Goal: Task Accomplishment & Management: Manage account settings

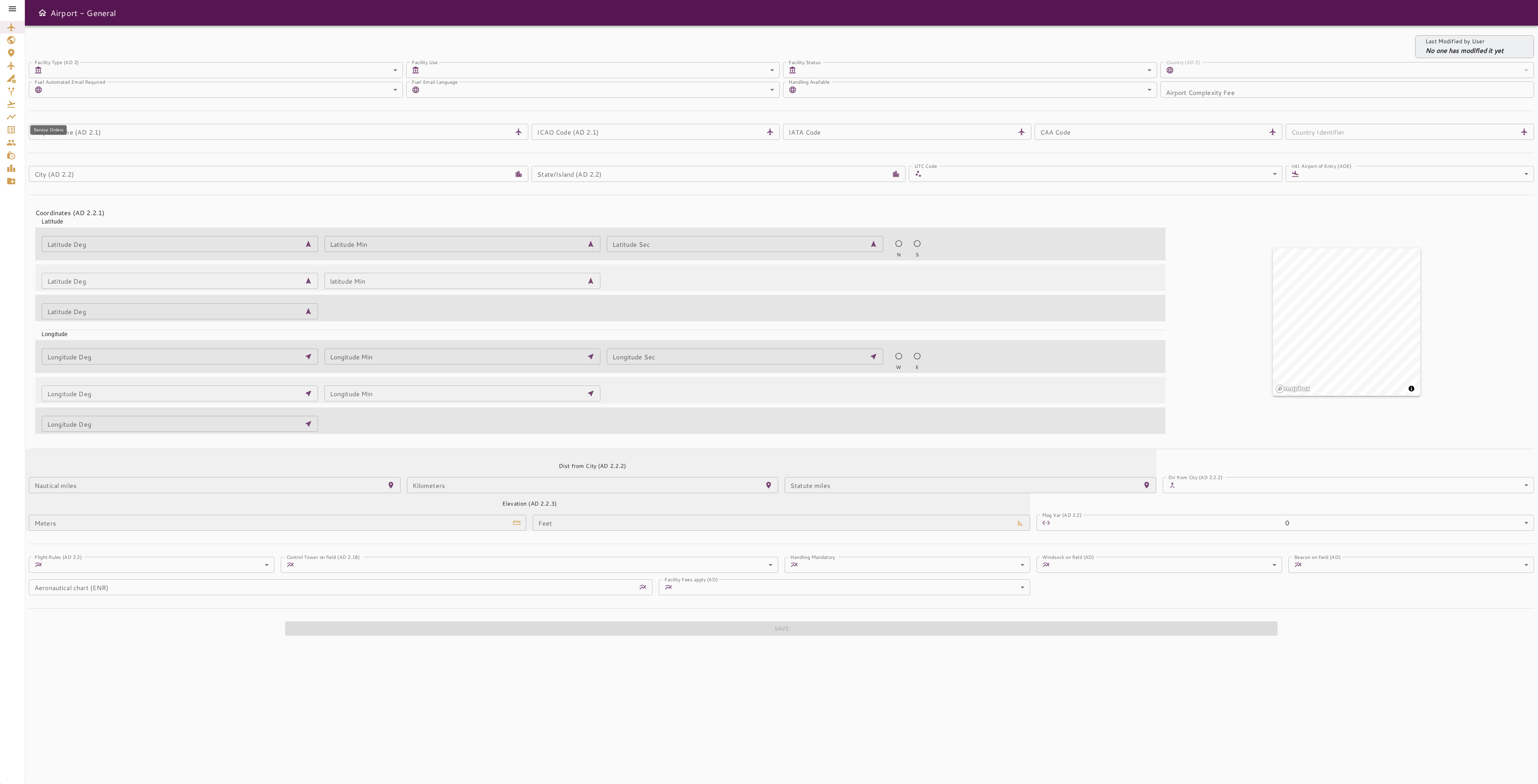
click at [12, 130] on icon "Service Orders" at bounding box center [11, 129] width 7 height 7
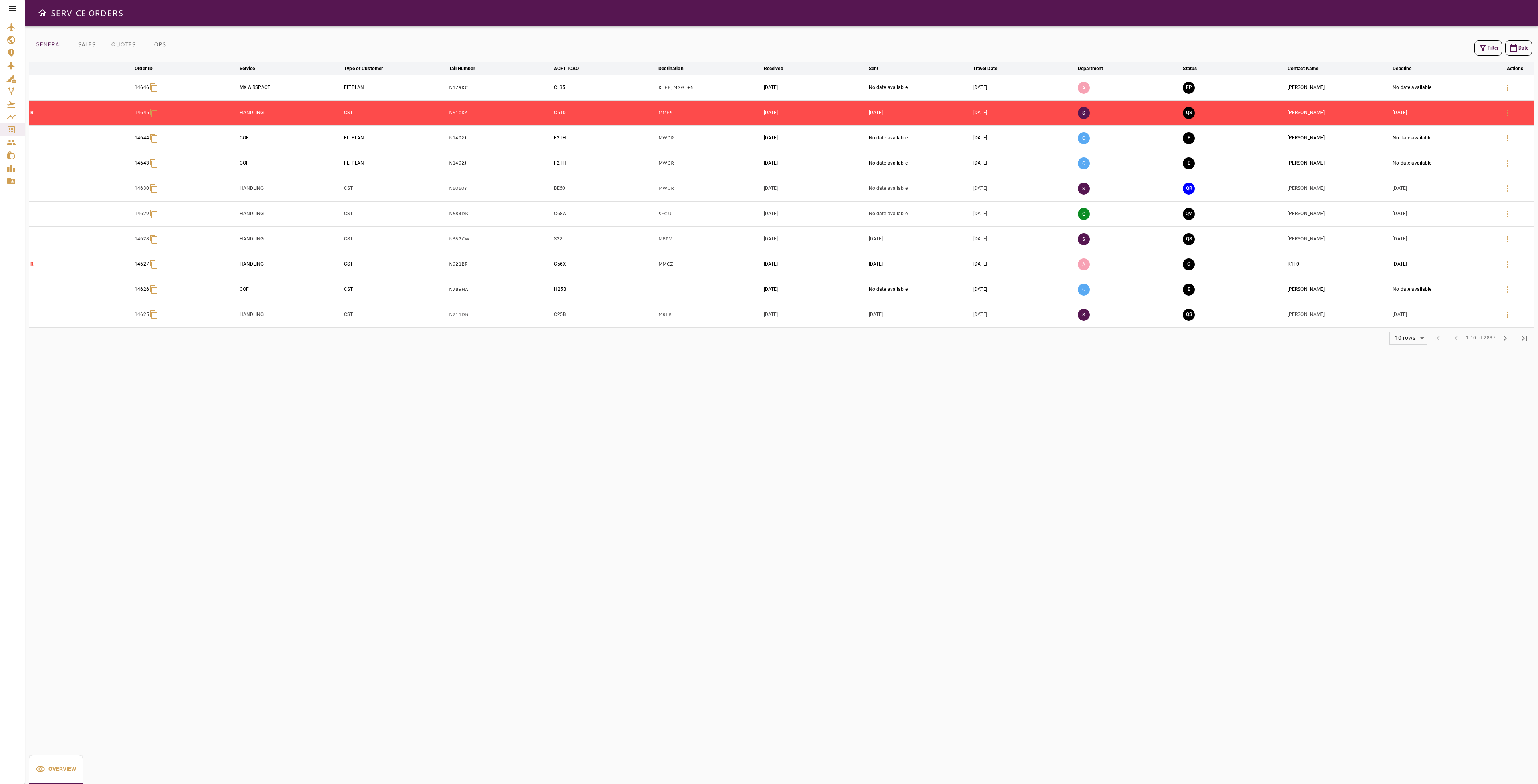
click at [14, 10] on icon at bounding box center [12, 9] width 10 height 10
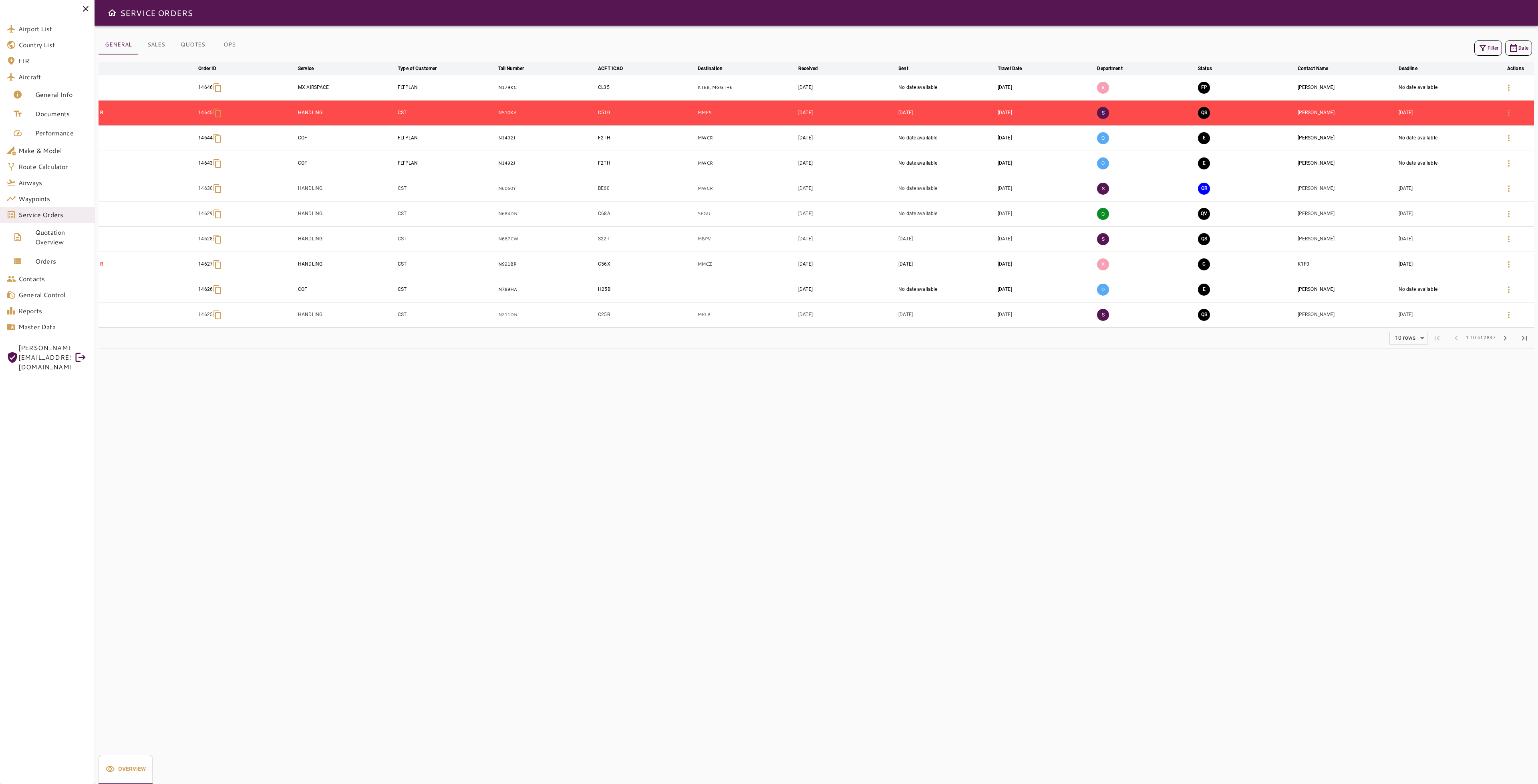
click at [229, 42] on button "OPS" at bounding box center [229, 45] width 36 height 19
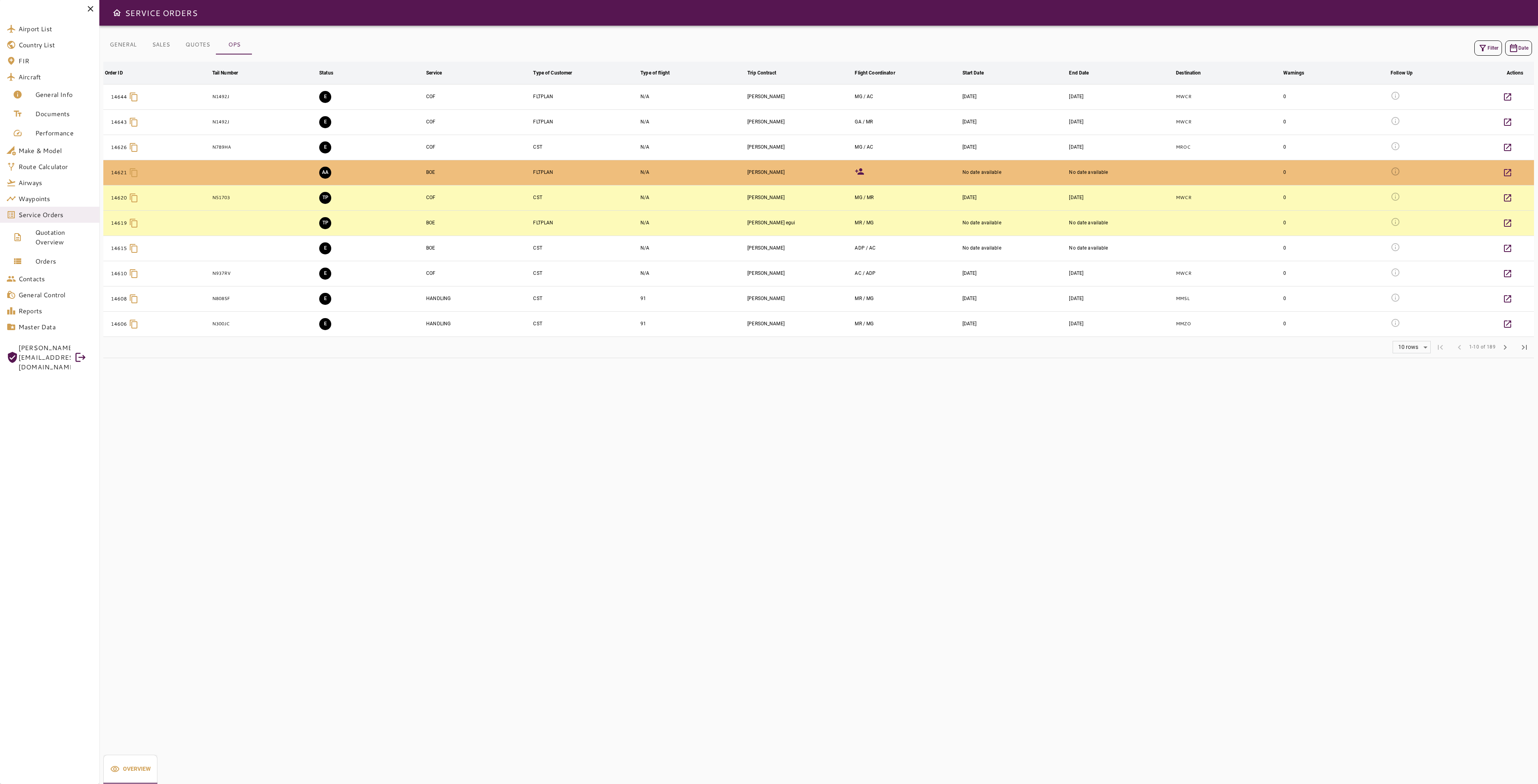
click at [510, 532] on div "GENERAL SALES QUOTES OPS Filter Date Order ID arrow_downward Tail Number arrow_…" at bounding box center [819, 404] width 1439 height 758
click at [424, 389] on div "GENERAL SALES QUOTES OPS Filter Date Order ID arrow_downward Tail Number arrow_…" at bounding box center [819, 404] width 1439 height 758
click at [1506, 351] on span "chevron_right" at bounding box center [1505, 347] width 10 height 10
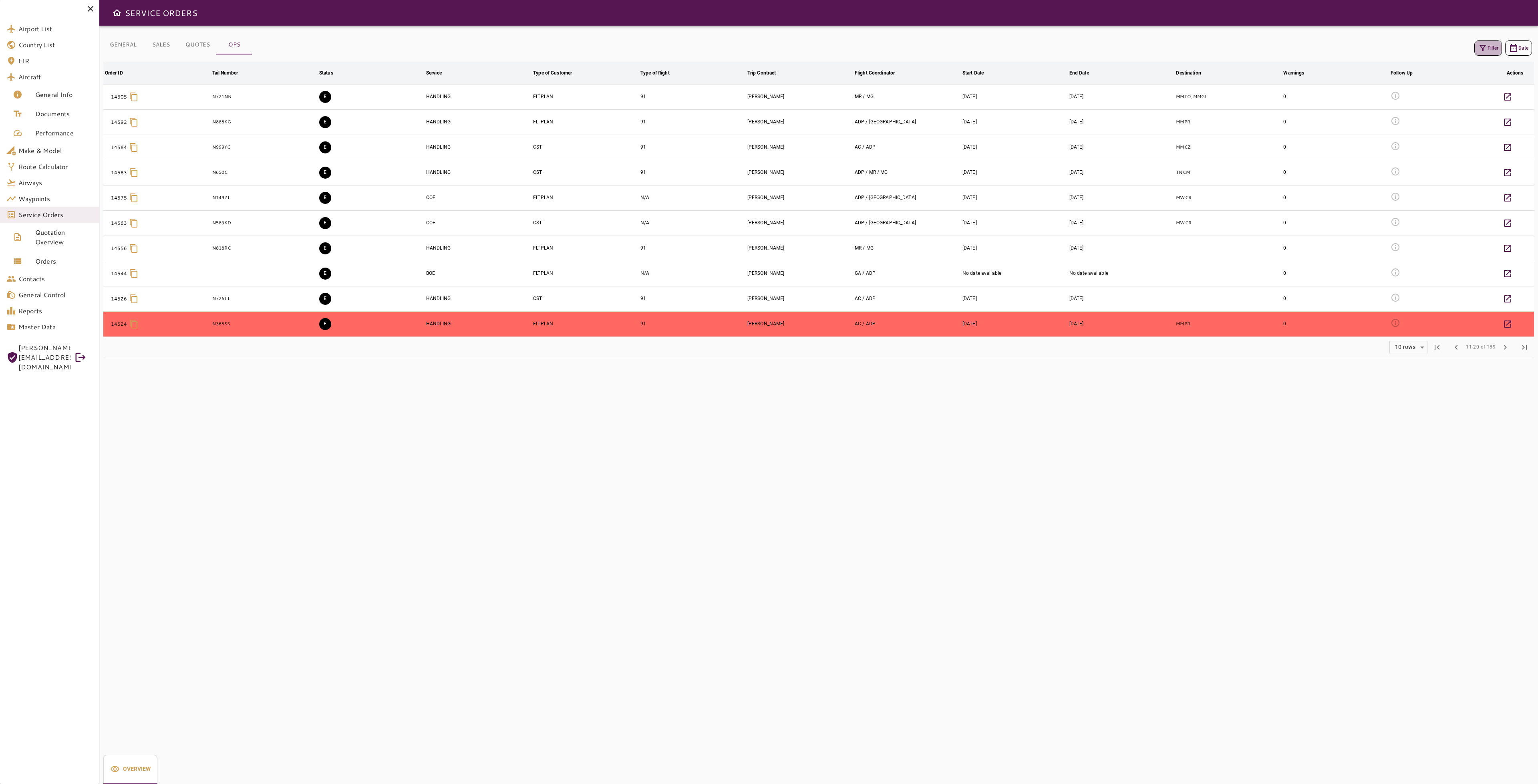
click at [1491, 50] on button "Filter" at bounding box center [1488, 48] width 28 height 15
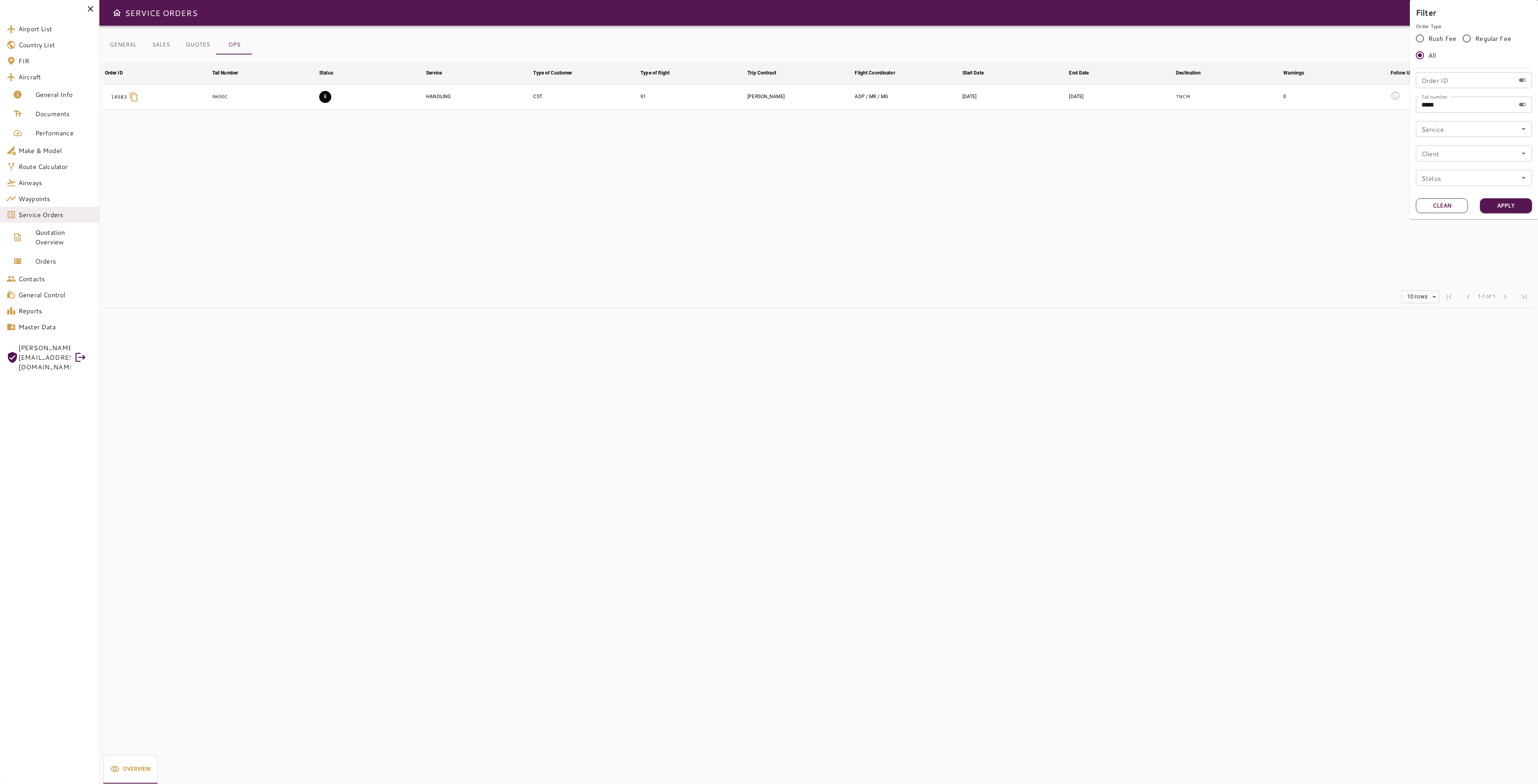
click at [1446, 204] on button "Clean" at bounding box center [1442, 206] width 52 height 15
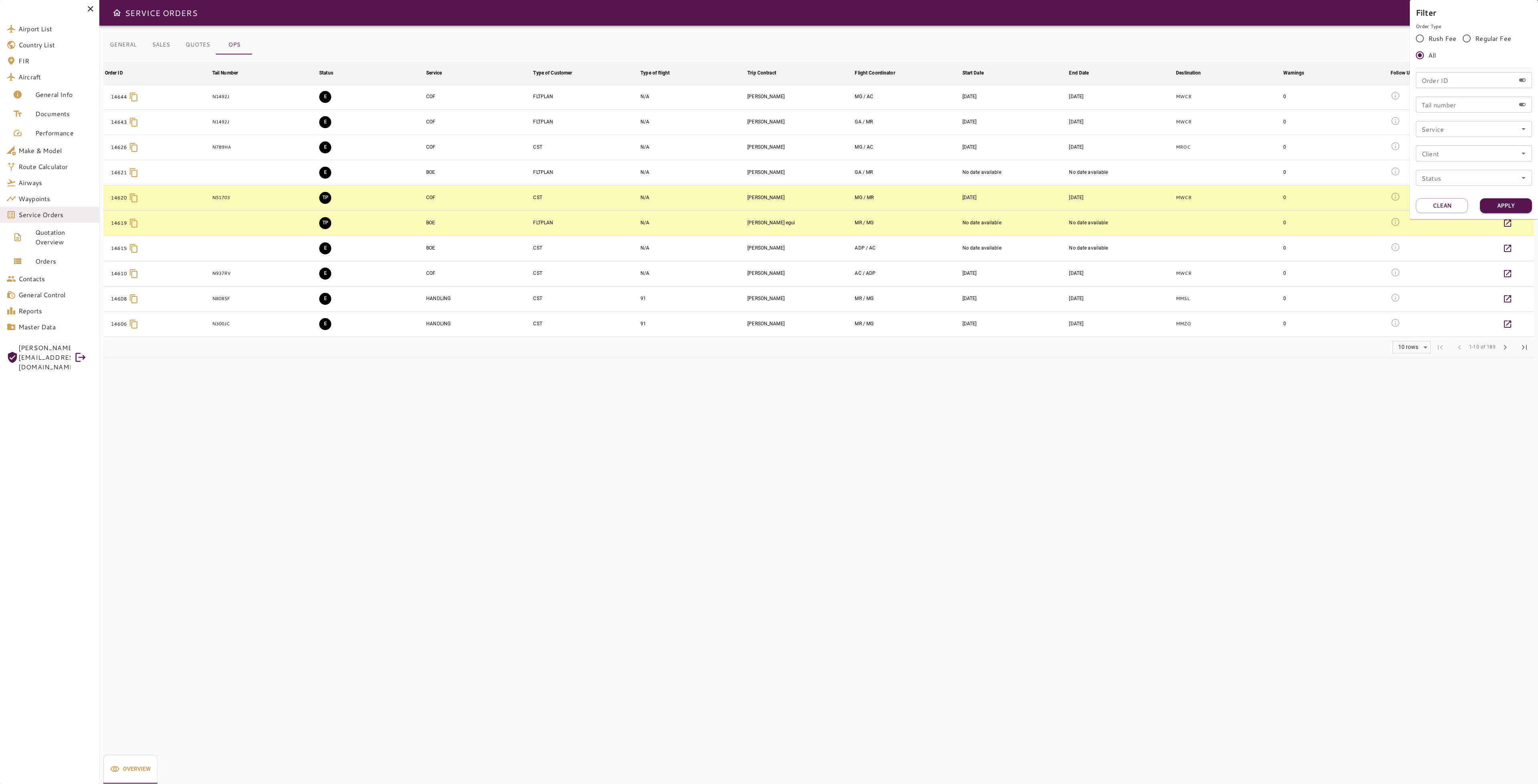
click at [1522, 131] on icon "Open" at bounding box center [1524, 129] width 10 height 10
click at [1451, 166] on li "BOE" at bounding box center [1474, 166] width 116 height 14
type input "***"
click at [1505, 204] on button "Apply" at bounding box center [1506, 206] width 52 height 15
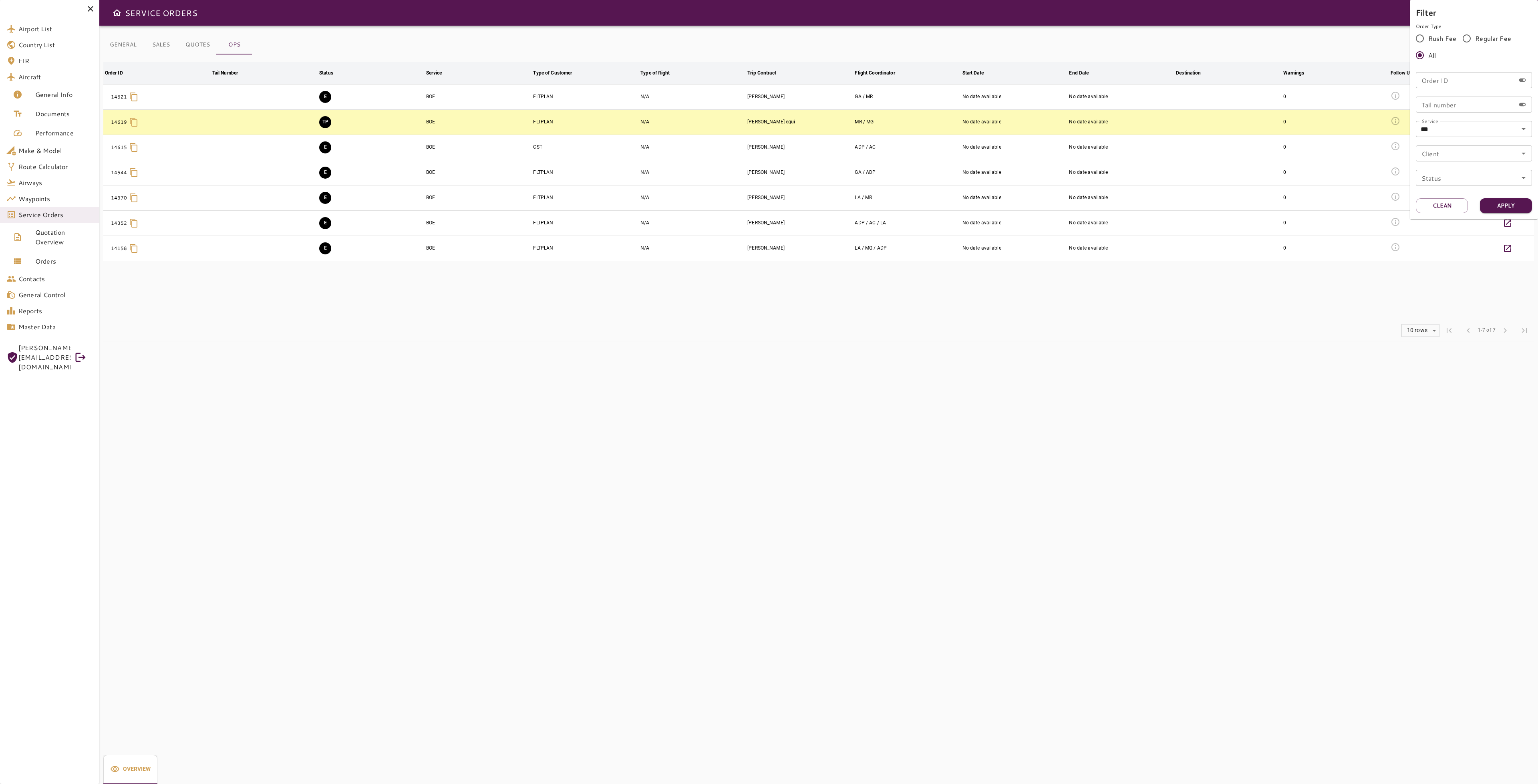
click at [1184, 380] on div at bounding box center [769, 392] width 1538 height 784
click at [329, 125] on button "TP" at bounding box center [325, 122] width 12 height 12
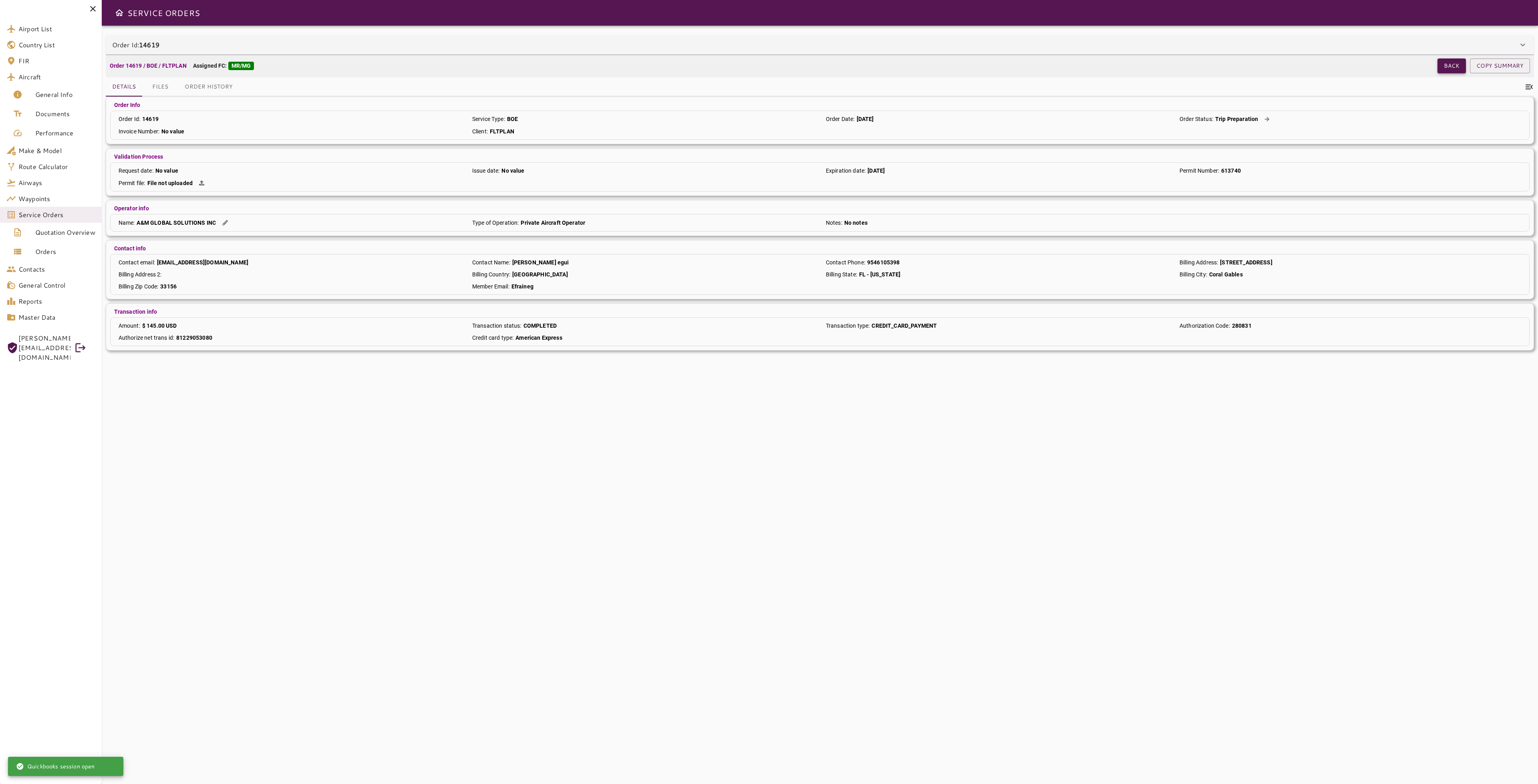
click at [1458, 67] on button "Back" at bounding box center [1451, 66] width 28 height 15
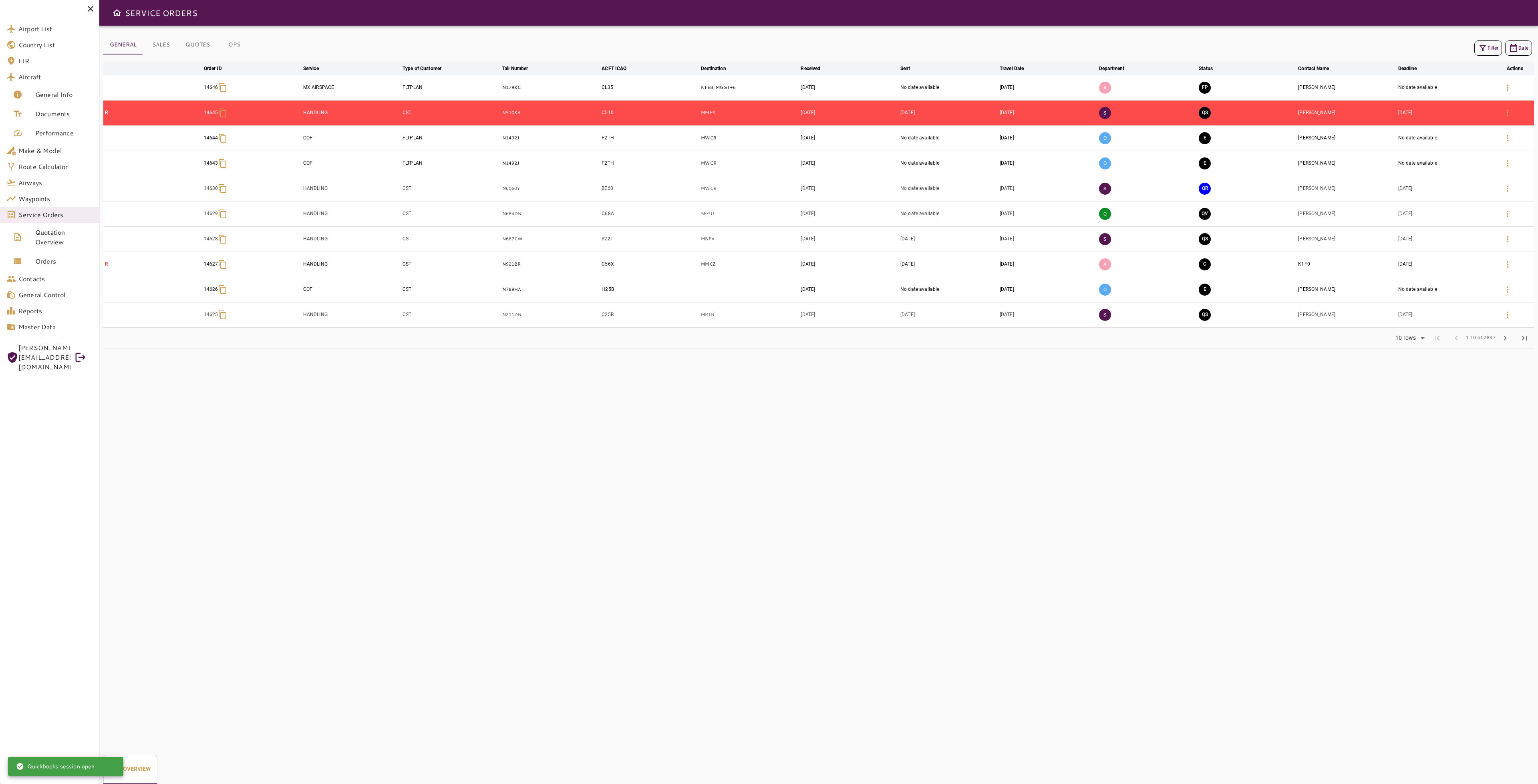
click at [232, 45] on button "OPS" at bounding box center [234, 45] width 36 height 19
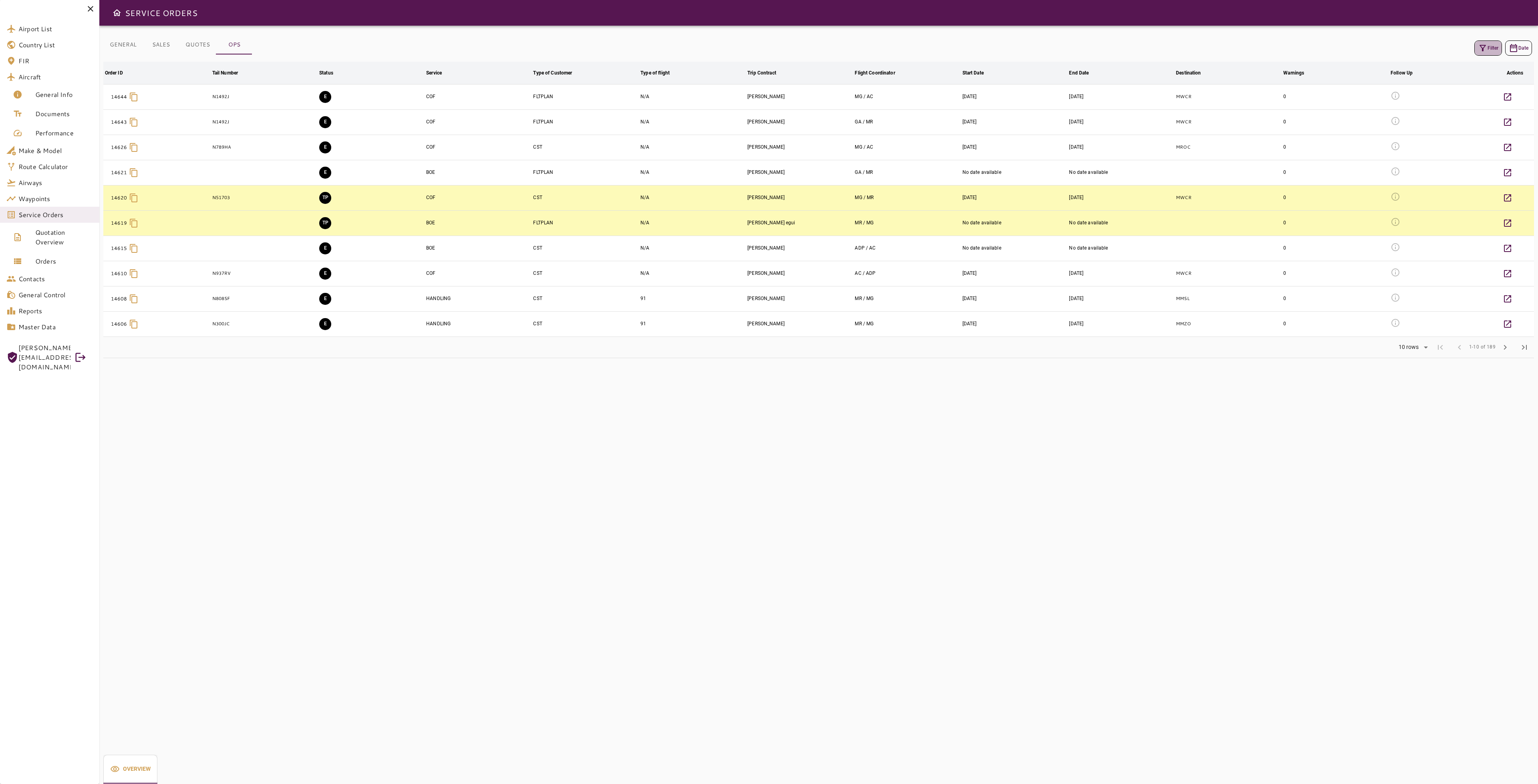
click at [1483, 48] on icon "button" at bounding box center [1482, 47] width 6 height 6
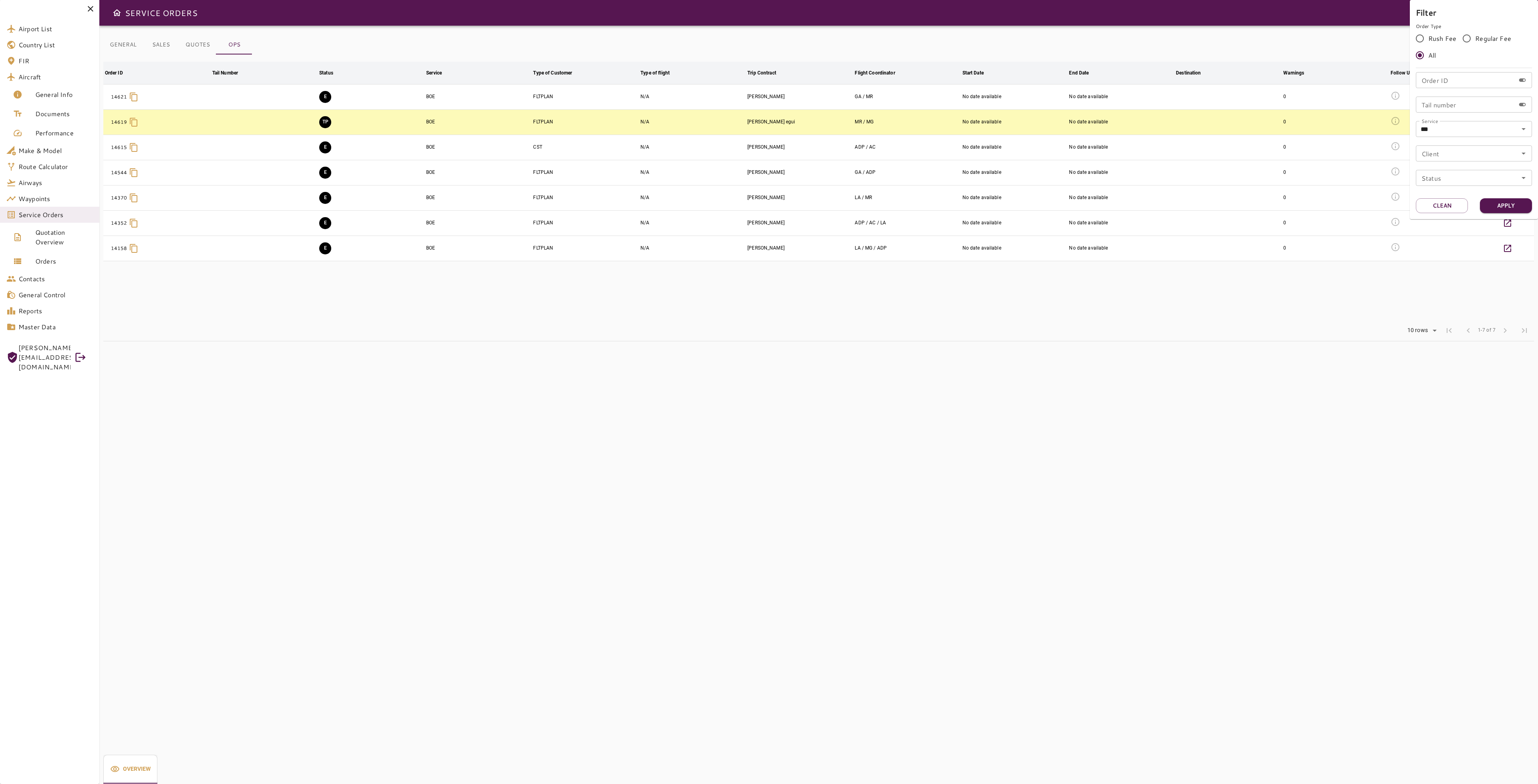
click at [1213, 314] on div at bounding box center [769, 392] width 1538 height 784
click at [125, 47] on button "GENERAL" at bounding box center [123, 45] width 40 height 19
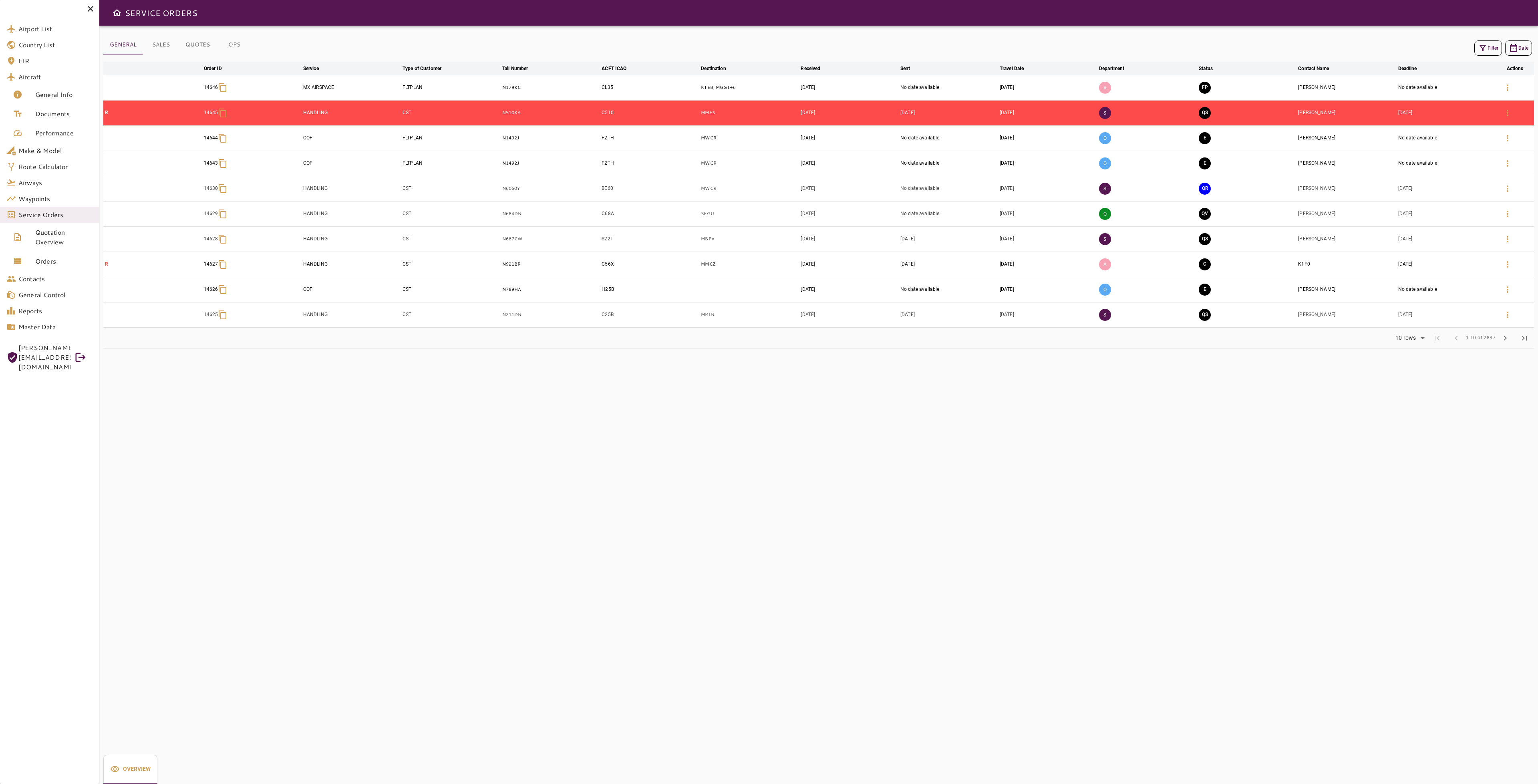
click at [1486, 45] on icon "button" at bounding box center [1483, 48] width 10 height 10
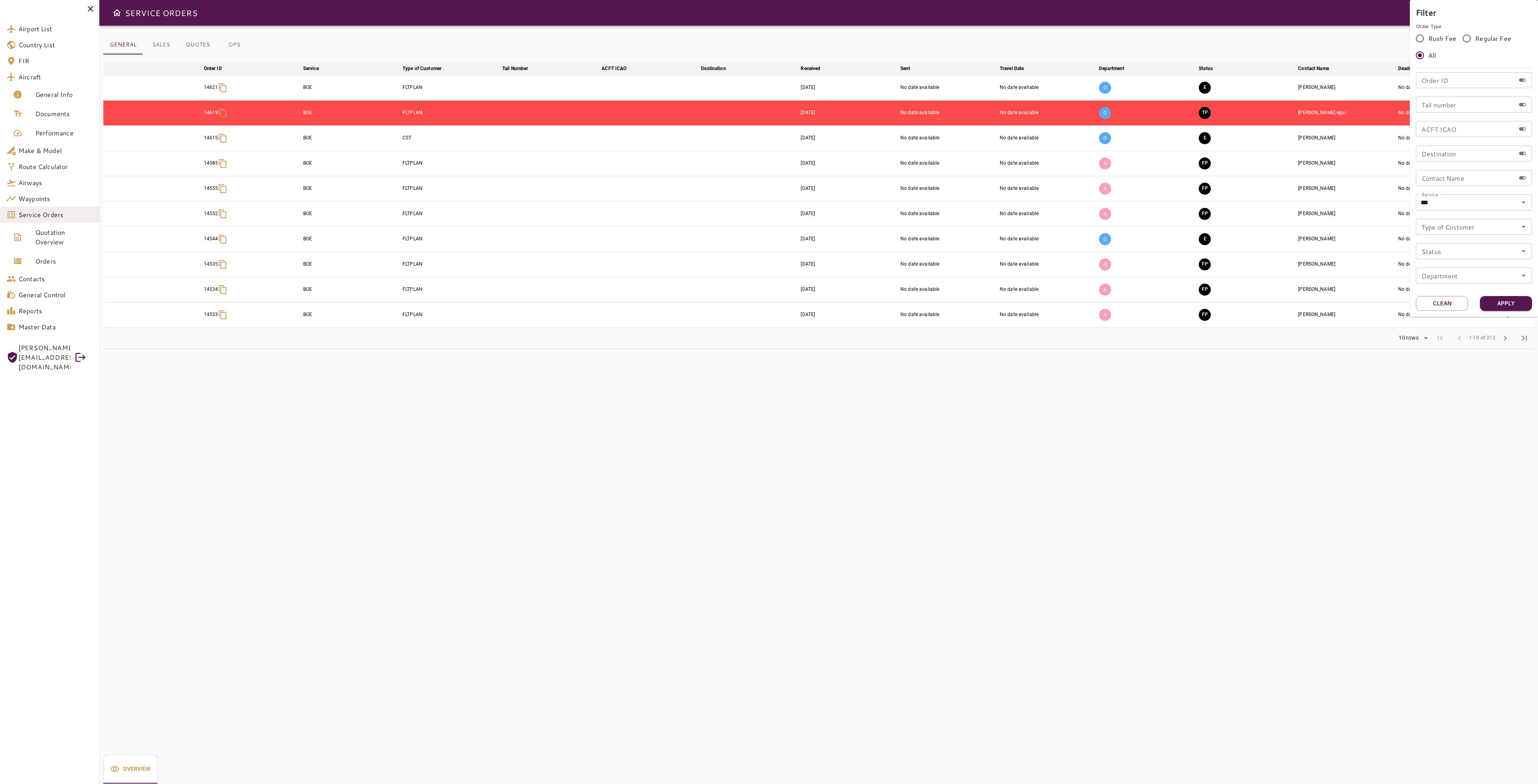
click at [1202, 371] on div at bounding box center [769, 392] width 1538 height 784
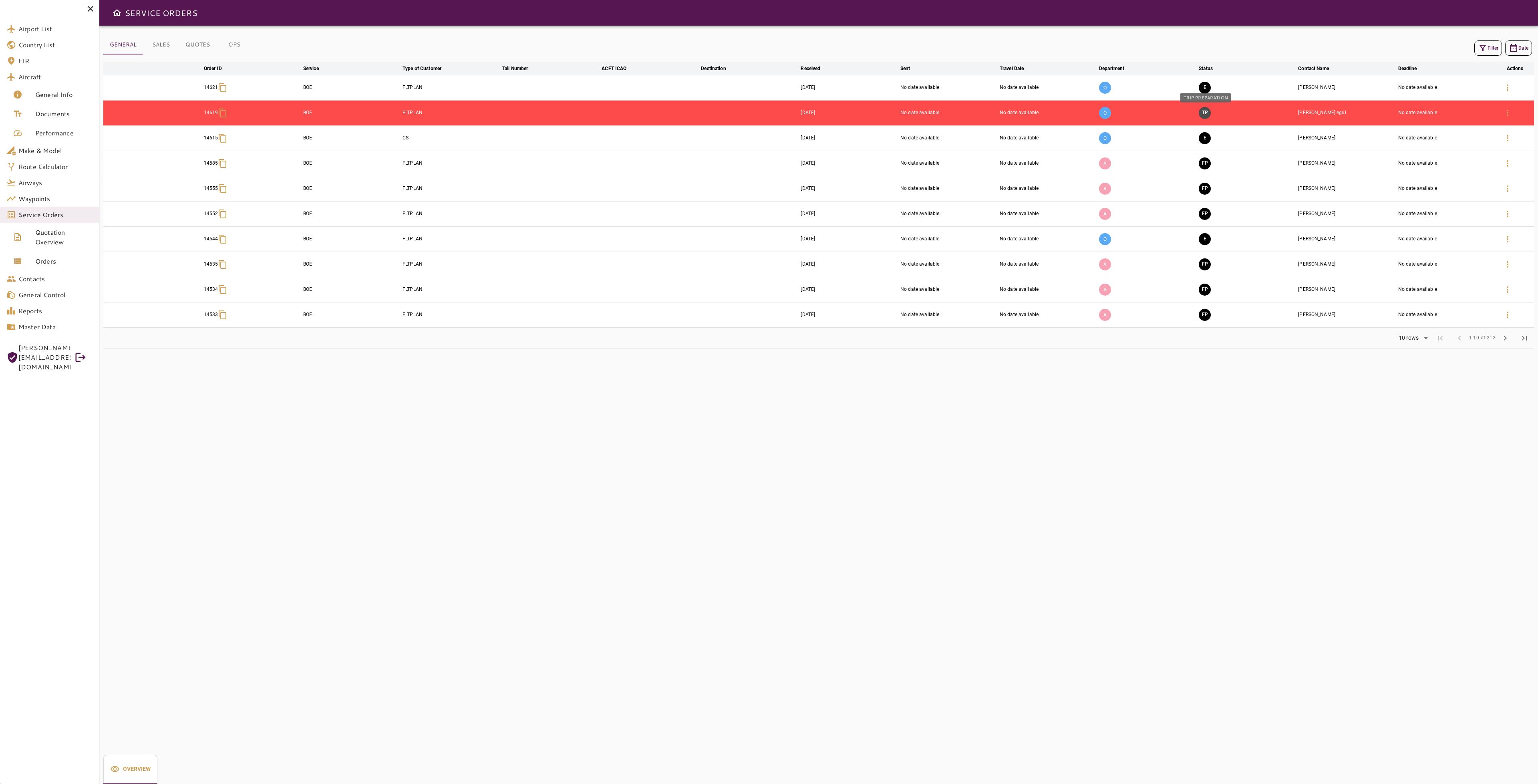
click at [1203, 113] on button "TP" at bounding box center [1204, 112] width 12 height 12
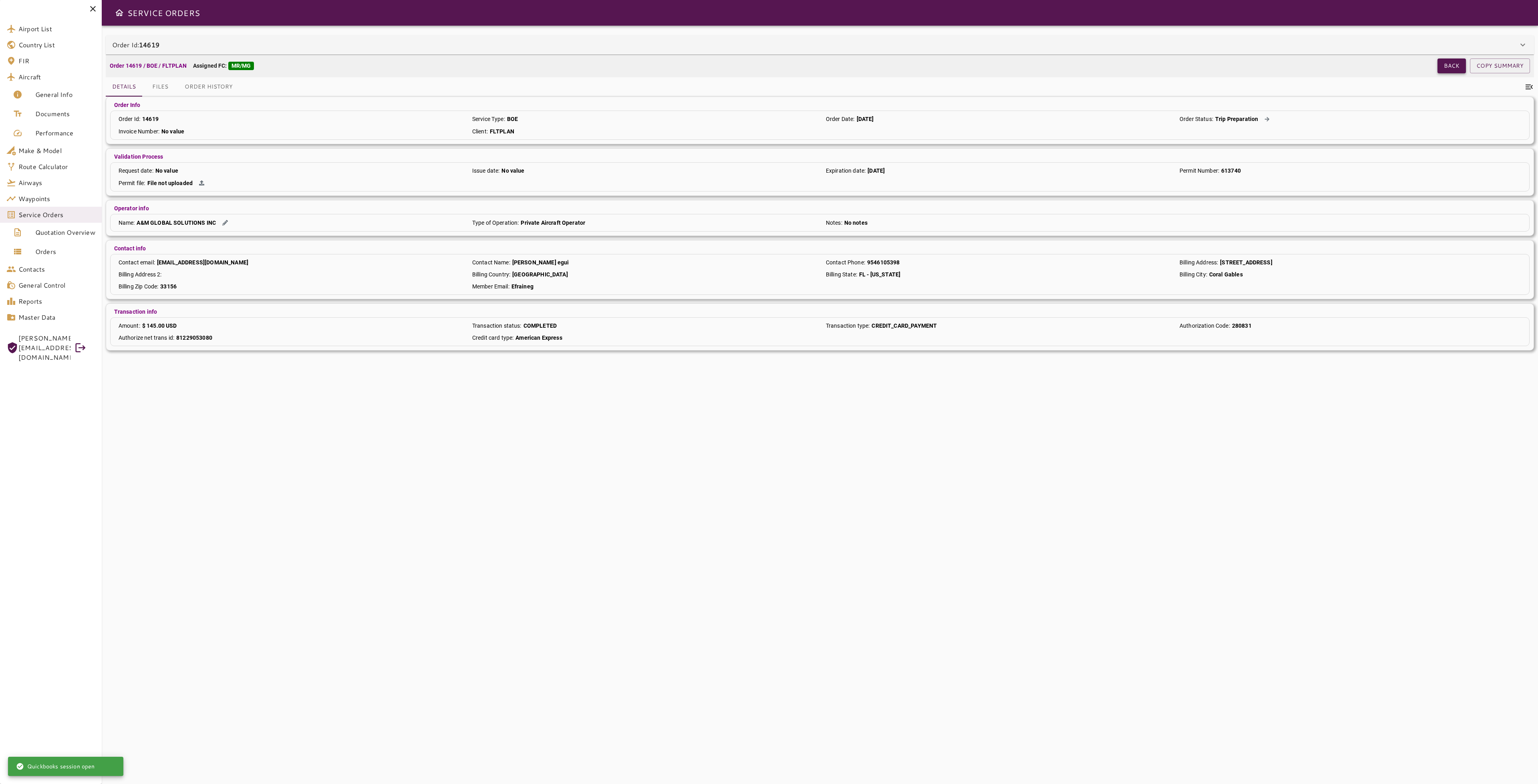
click at [1446, 63] on button "Back" at bounding box center [1451, 66] width 28 height 15
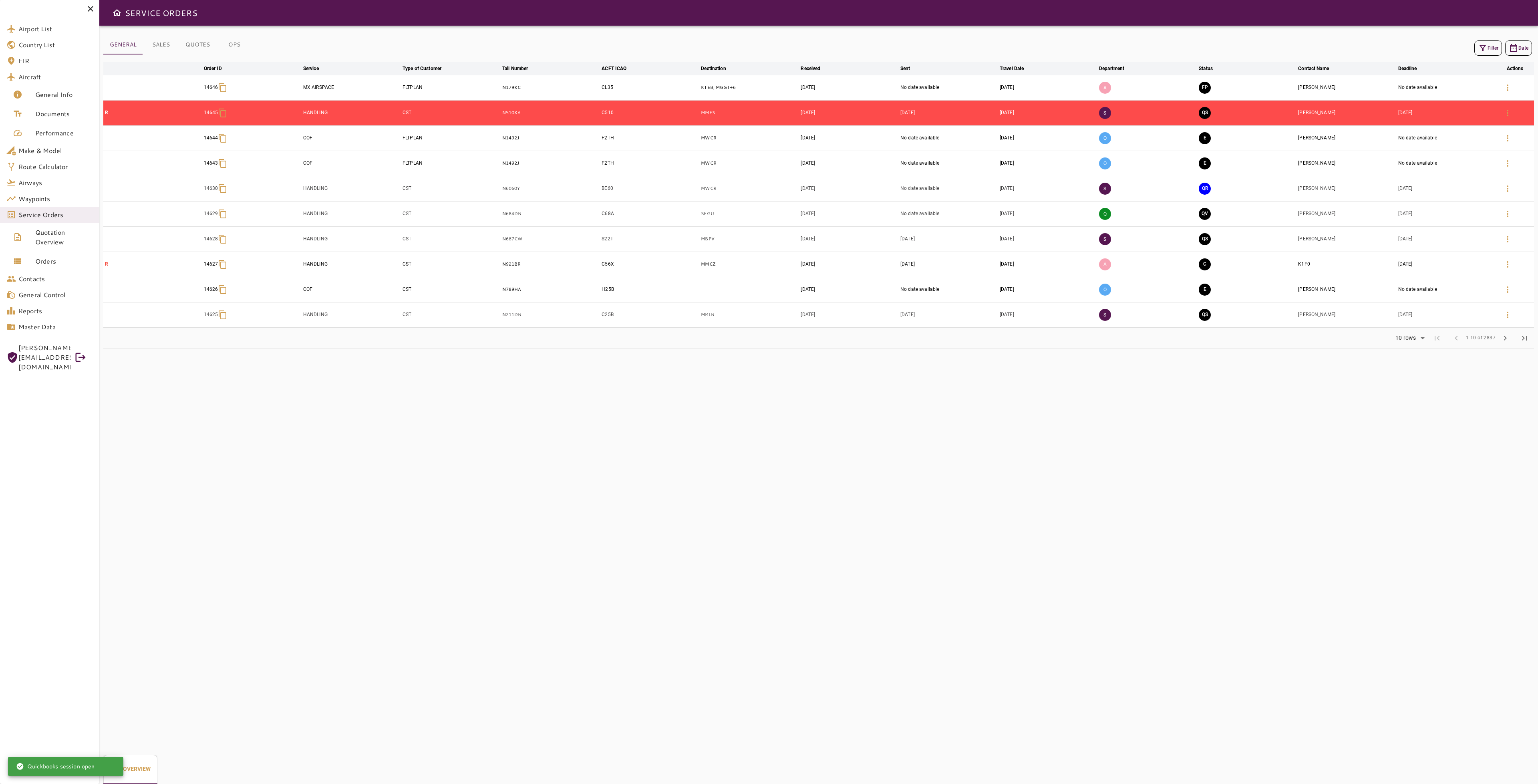
click at [1487, 41] on button "Filter" at bounding box center [1488, 48] width 28 height 15
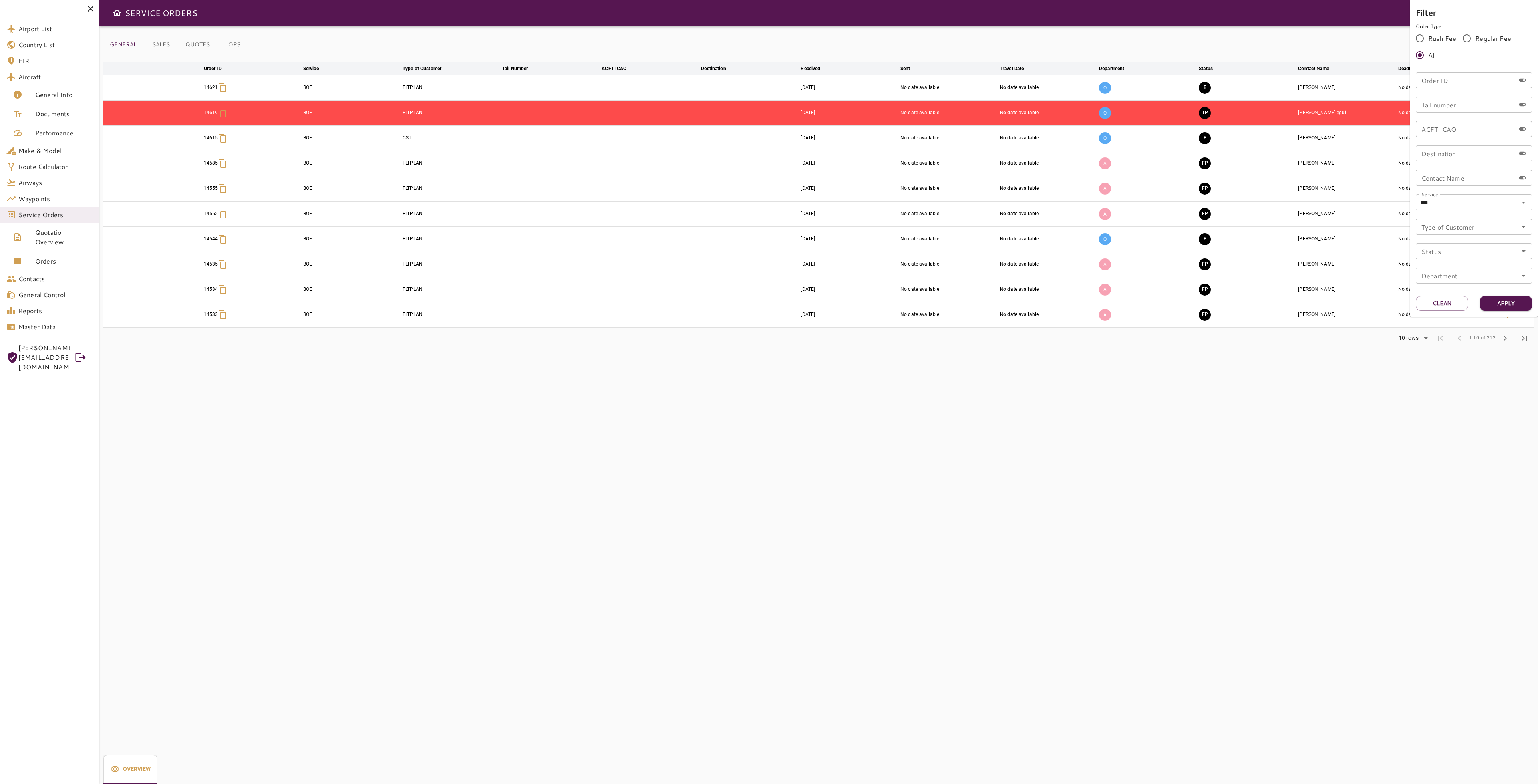
click at [832, 404] on div at bounding box center [769, 392] width 1538 height 784
click at [1105, 116] on p "O" at bounding box center [1105, 112] width 12 height 12
drag, startPoint x: 329, startPoint y: 116, endPoint x: 323, endPoint y: 118, distance: 6.3
click at [325, 116] on td "BOE" at bounding box center [351, 113] width 99 height 25
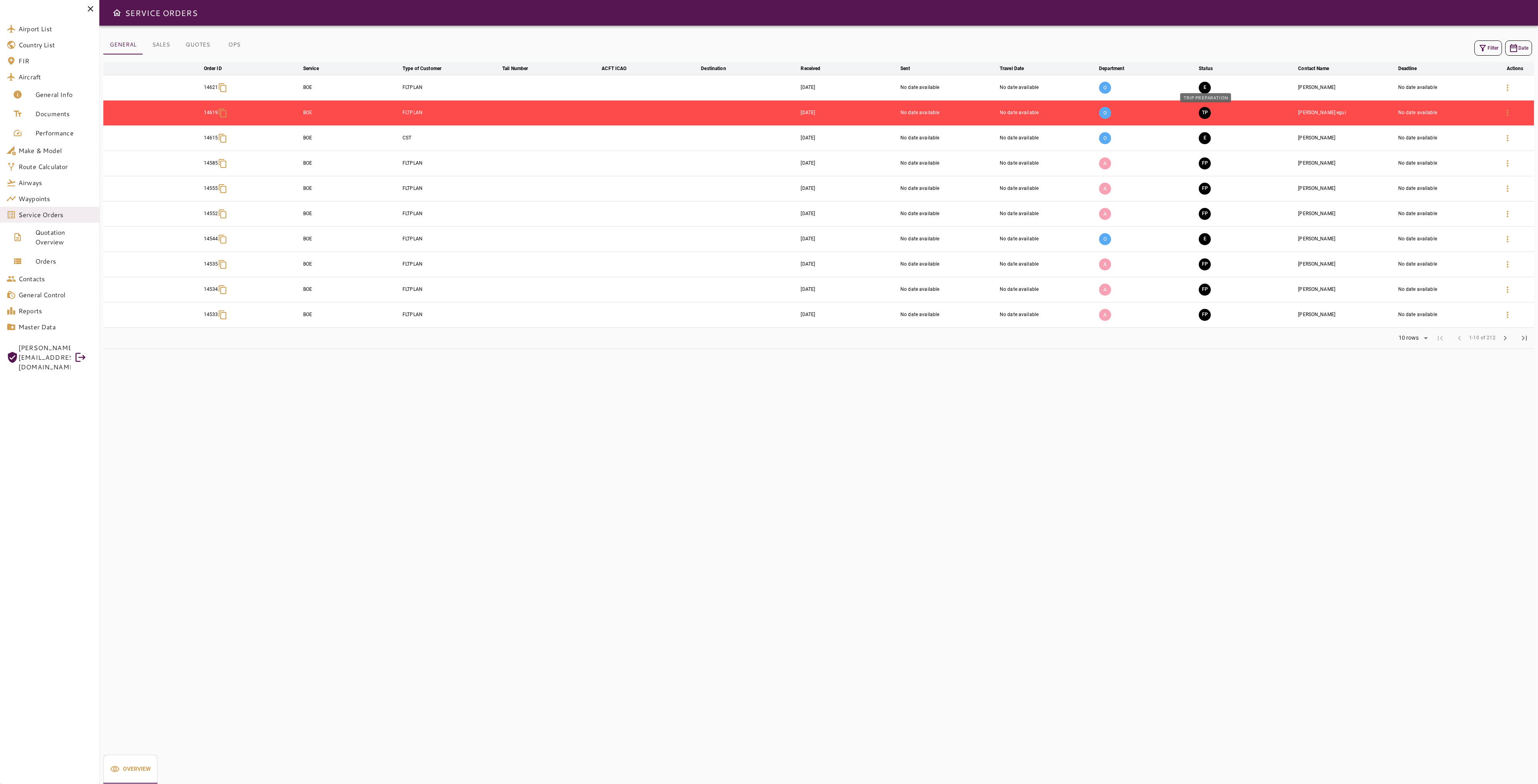
click at [1206, 110] on button "TP" at bounding box center [1204, 112] width 12 height 12
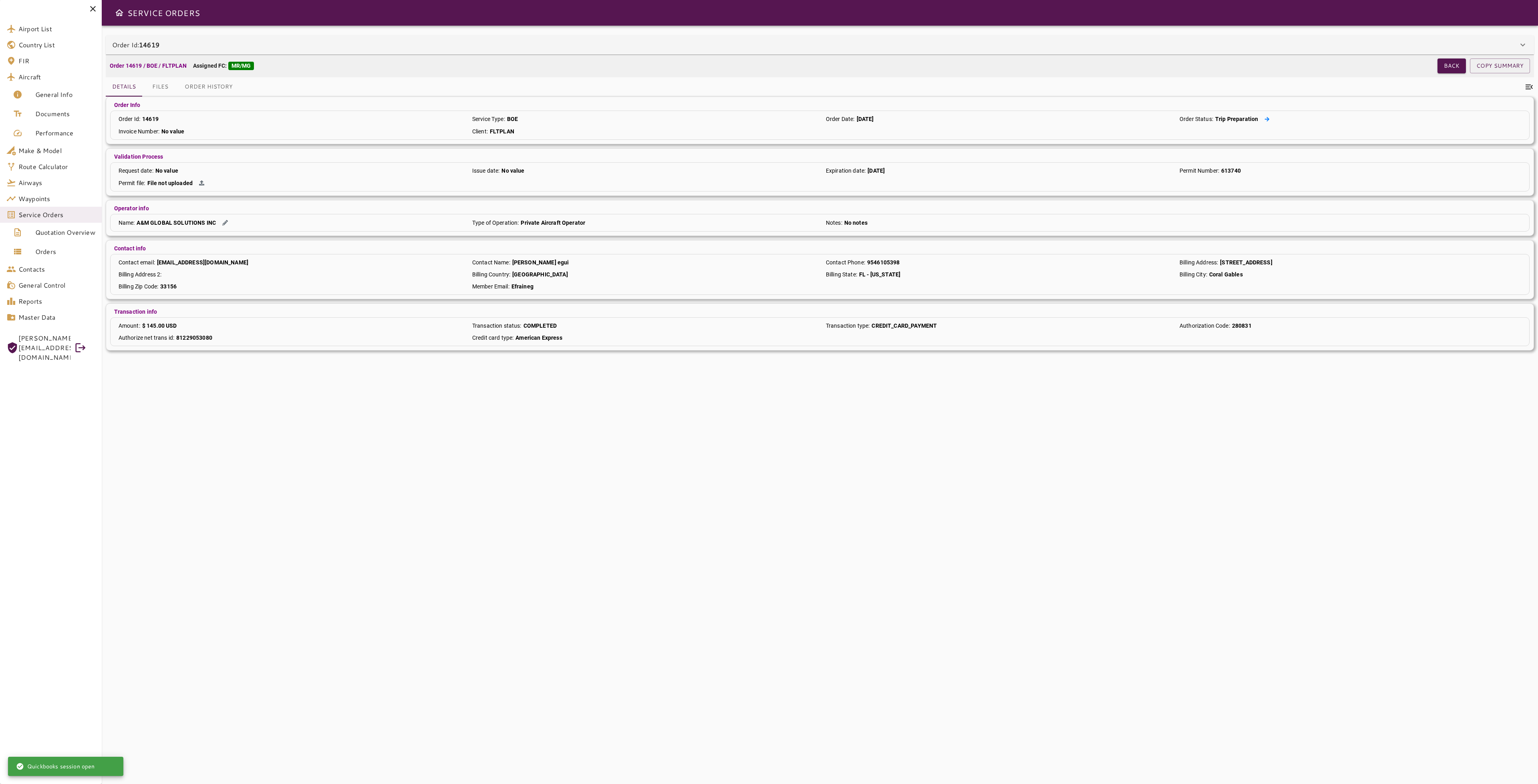
click at [1264, 118] on icon at bounding box center [1267, 119] width 6 height 6
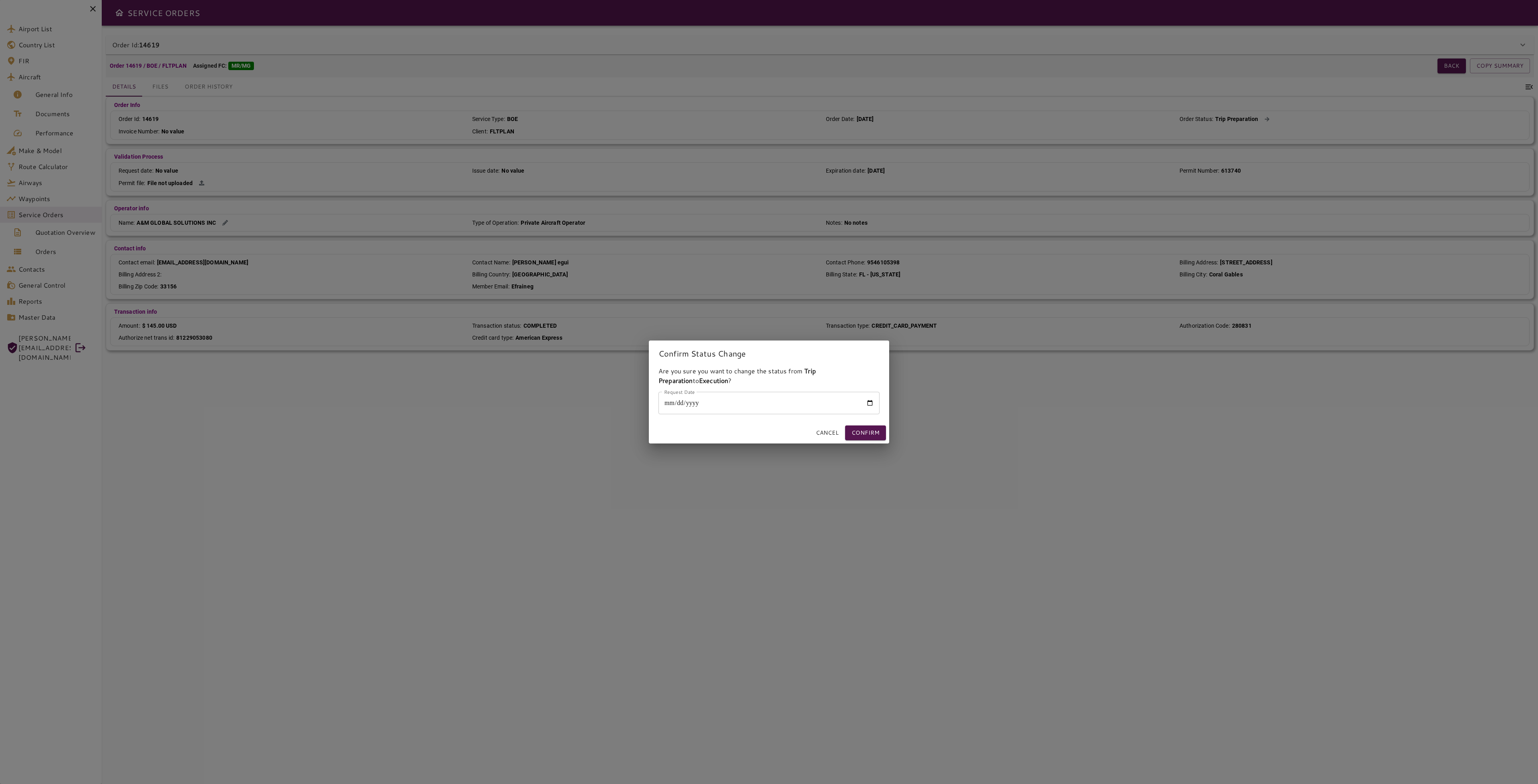
click at [817, 435] on button "Cancel" at bounding box center [827, 433] width 30 height 15
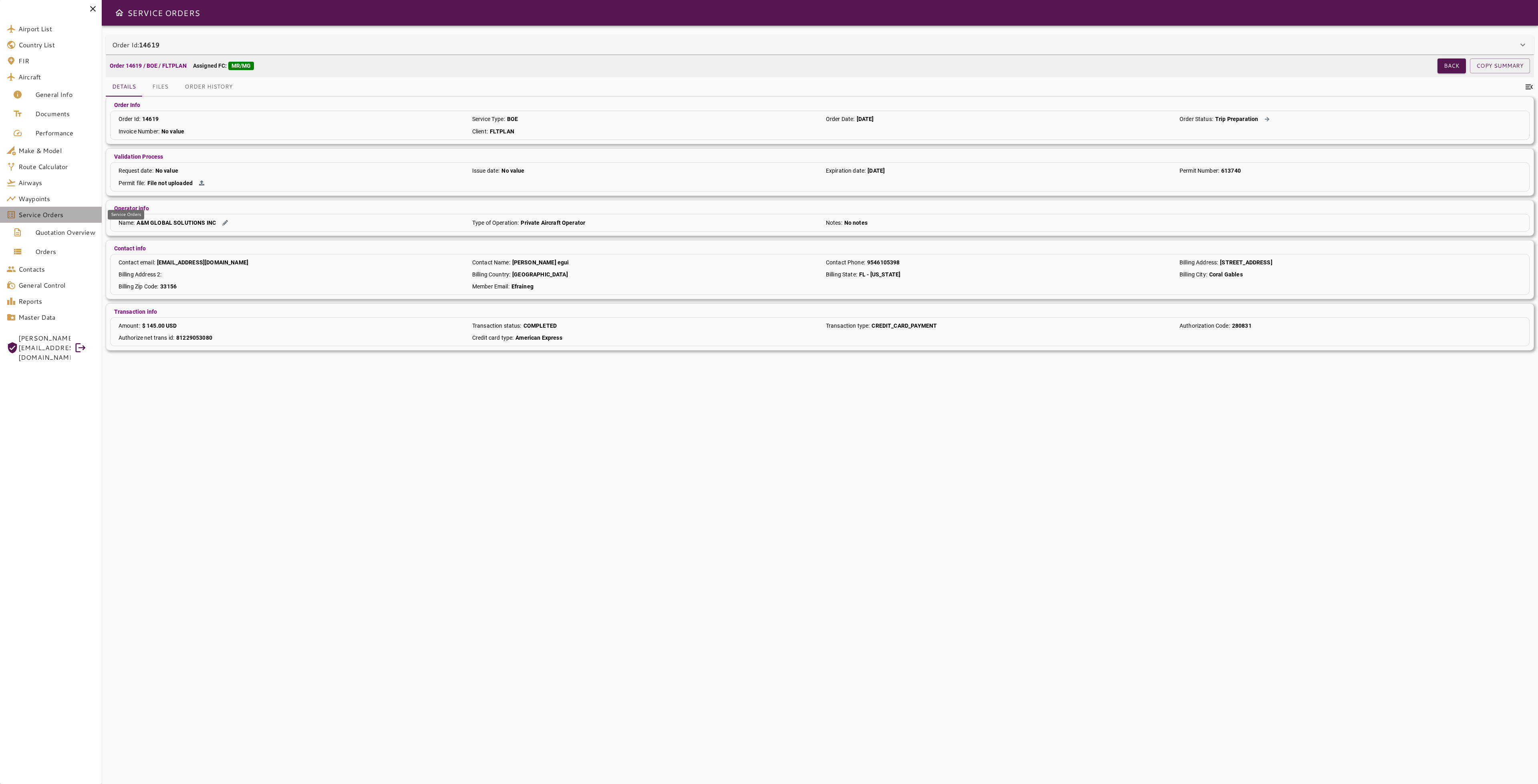
click at [35, 221] on link "Service Orders" at bounding box center [51, 214] width 102 height 16
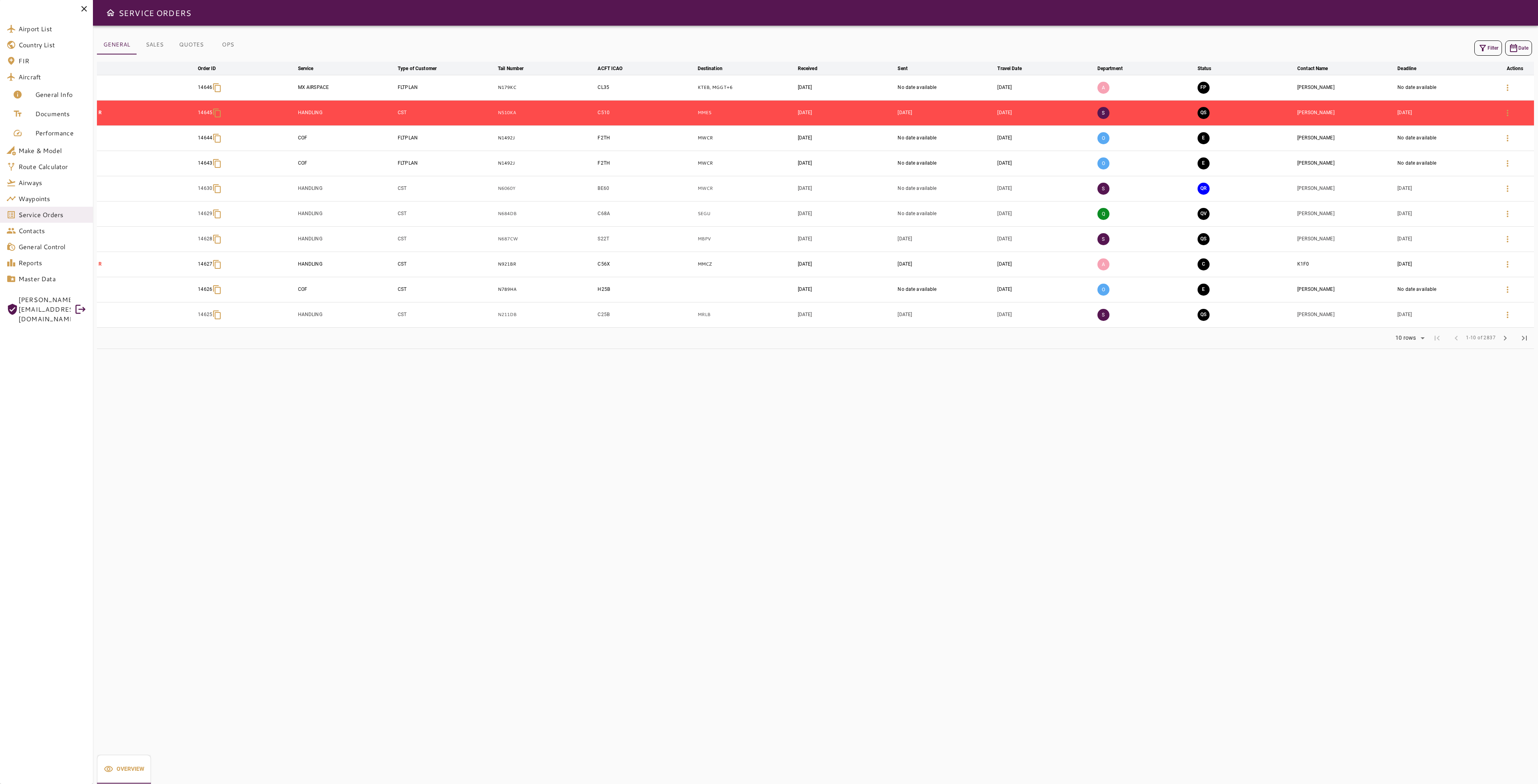
click at [221, 48] on button "OPS" at bounding box center [228, 45] width 36 height 19
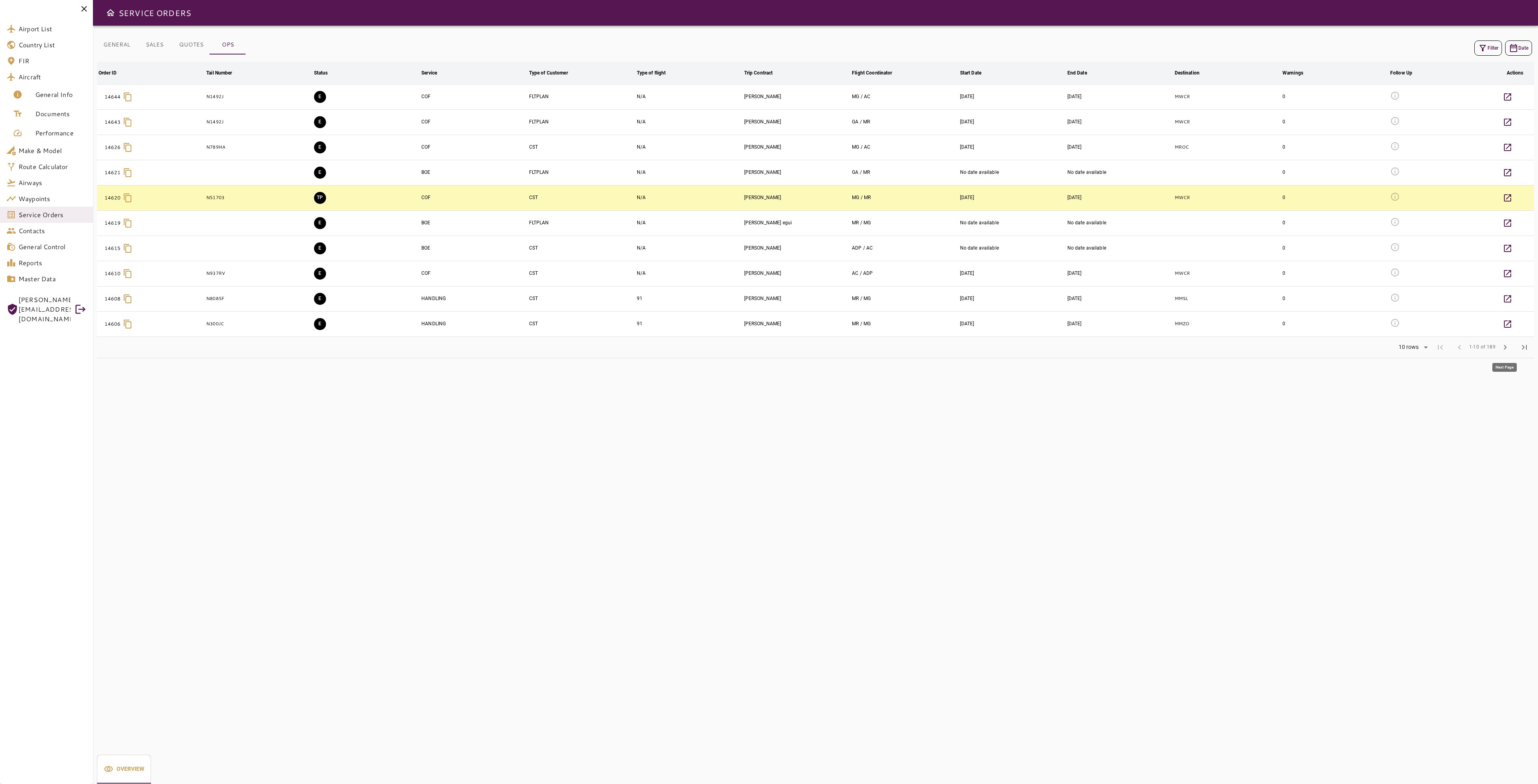
click at [1509, 344] on span "chevron_right" at bounding box center [1505, 347] width 10 height 10
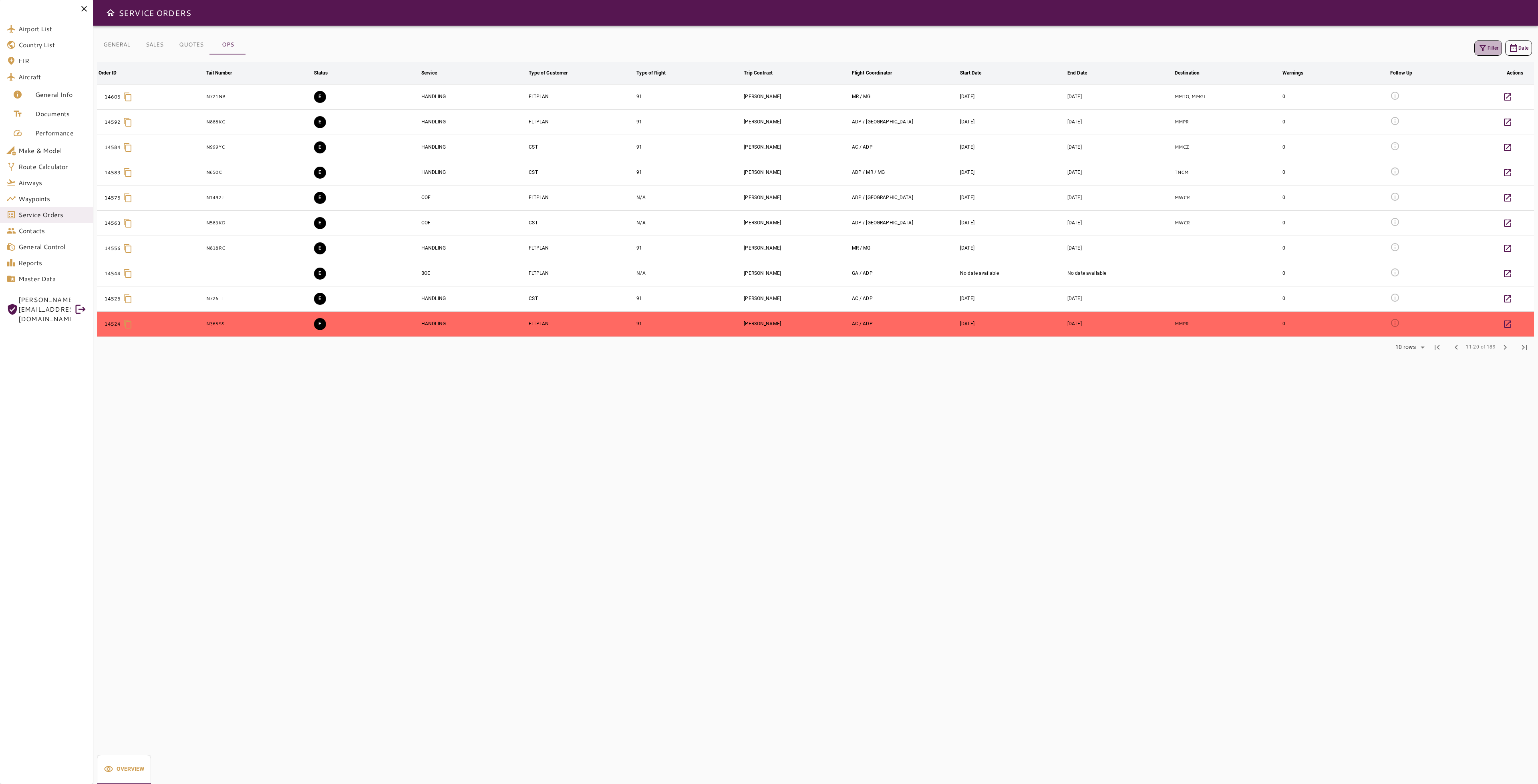
click at [1480, 50] on icon "button" at bounding box center [1483, 48] width 10 height 10
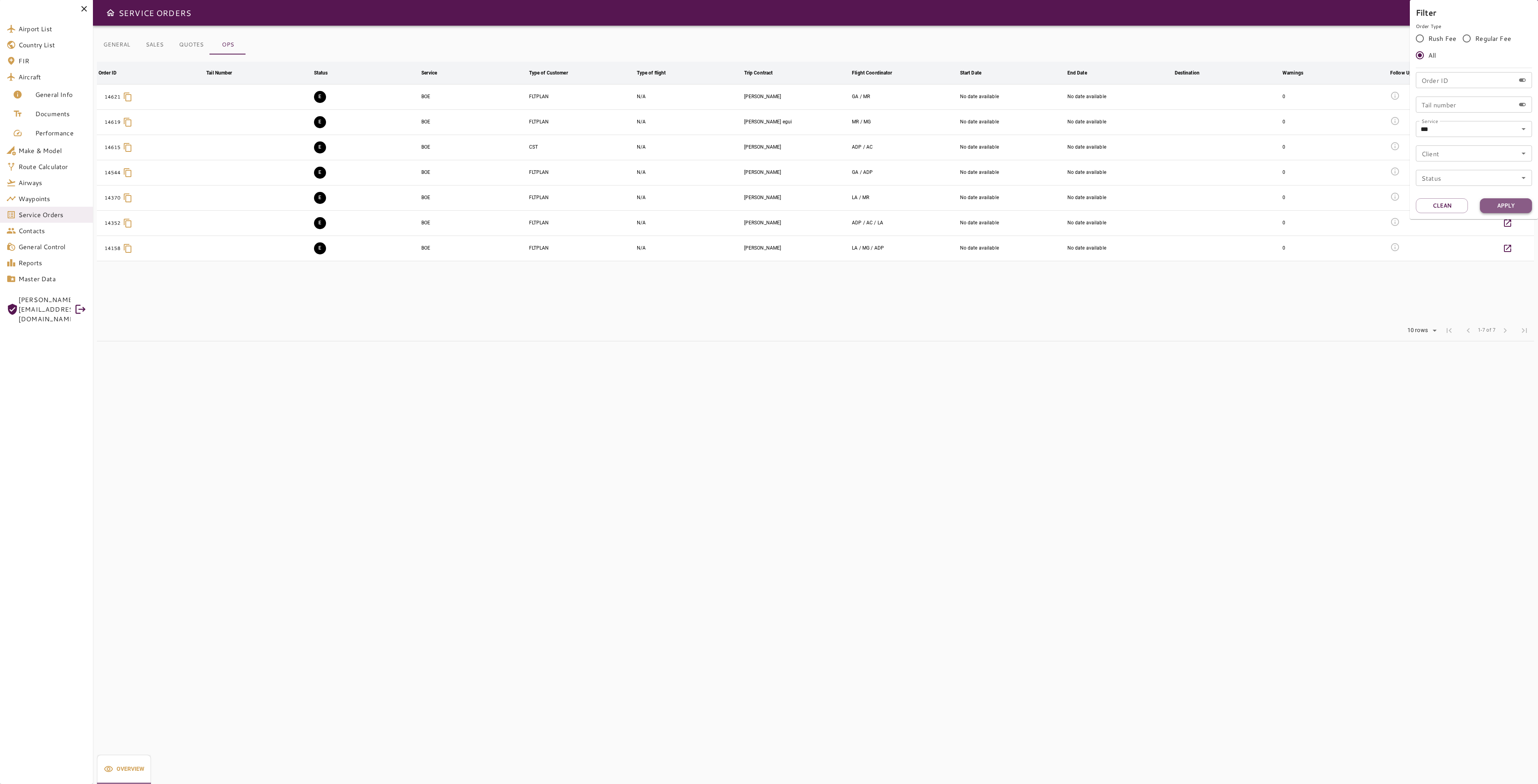
click at [1500, 210] on button "Apply" at bounding box center [1506, 206] width 52 height 15
click at [1509, 201] on button "Apply" at bounding box center [1506, 206] width 52 height 15
click at [1378, 288] on div at bounding box center [769, 392] width 1538 height 784
click at [1482, 48] on icon "button" at bounding box center [1483, 48] width 10 height 10
click at [1473, 126] on input "***" at bounding box center [1462, 129] width 88 height 11
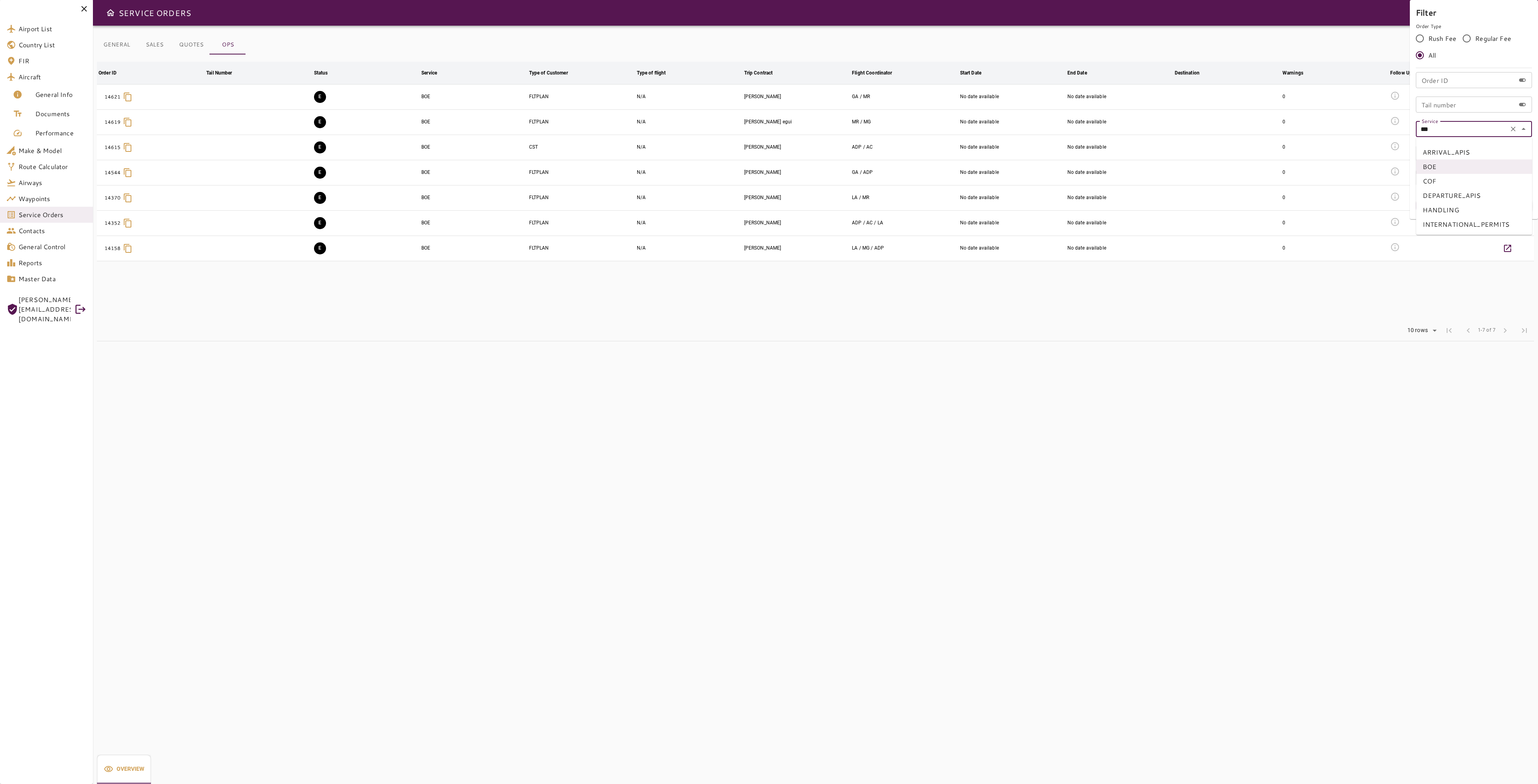
click at [1447, 181] on li "COF" at bounding box center [1474, 181] width 116 height 14
type input "***"
click at [1515, 206] on button "Apply" at bounding box center [1506, 206] width 52 height 15
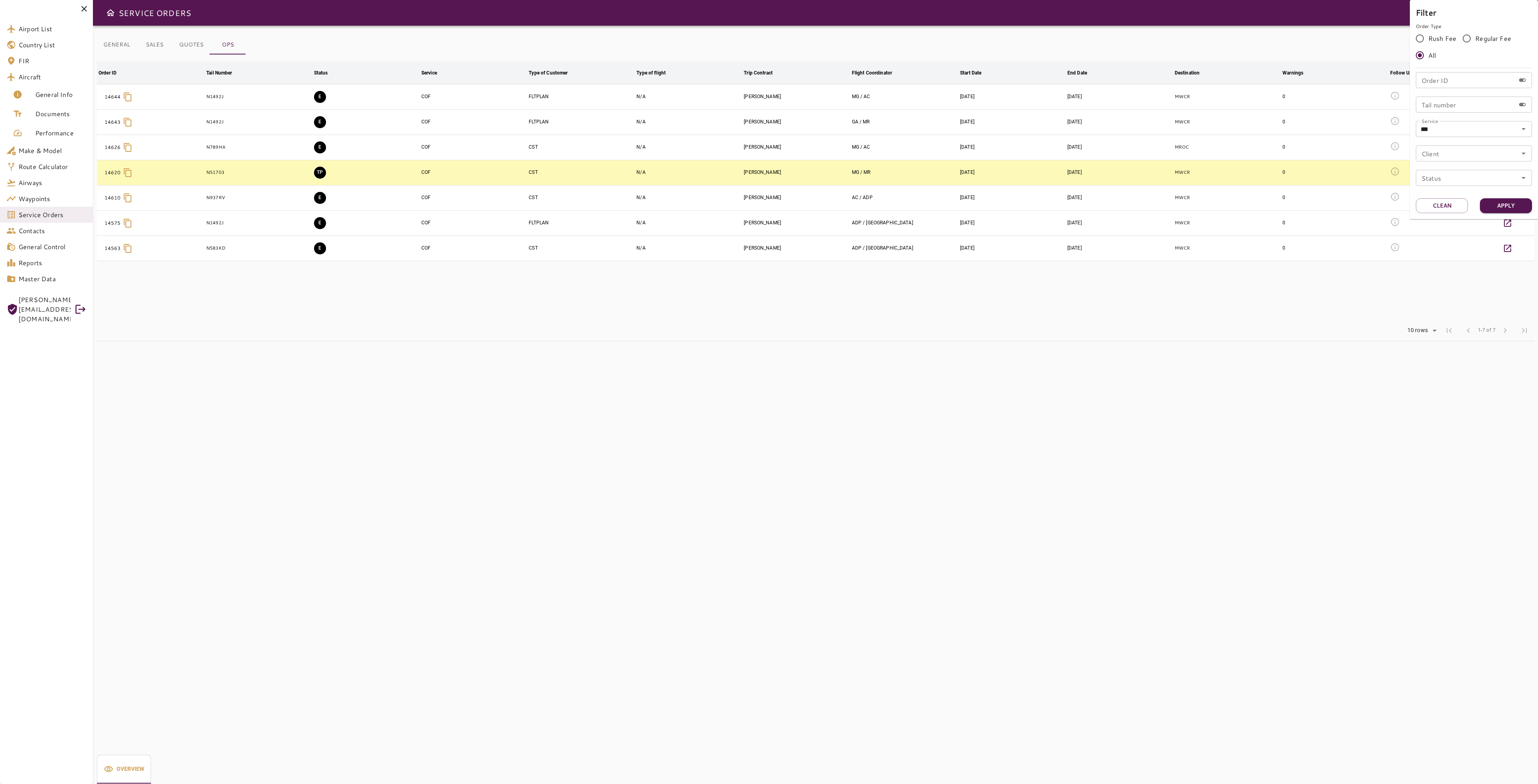
click at [1303, 281] on div at bounding box center [769, 392] width 1538 height 784
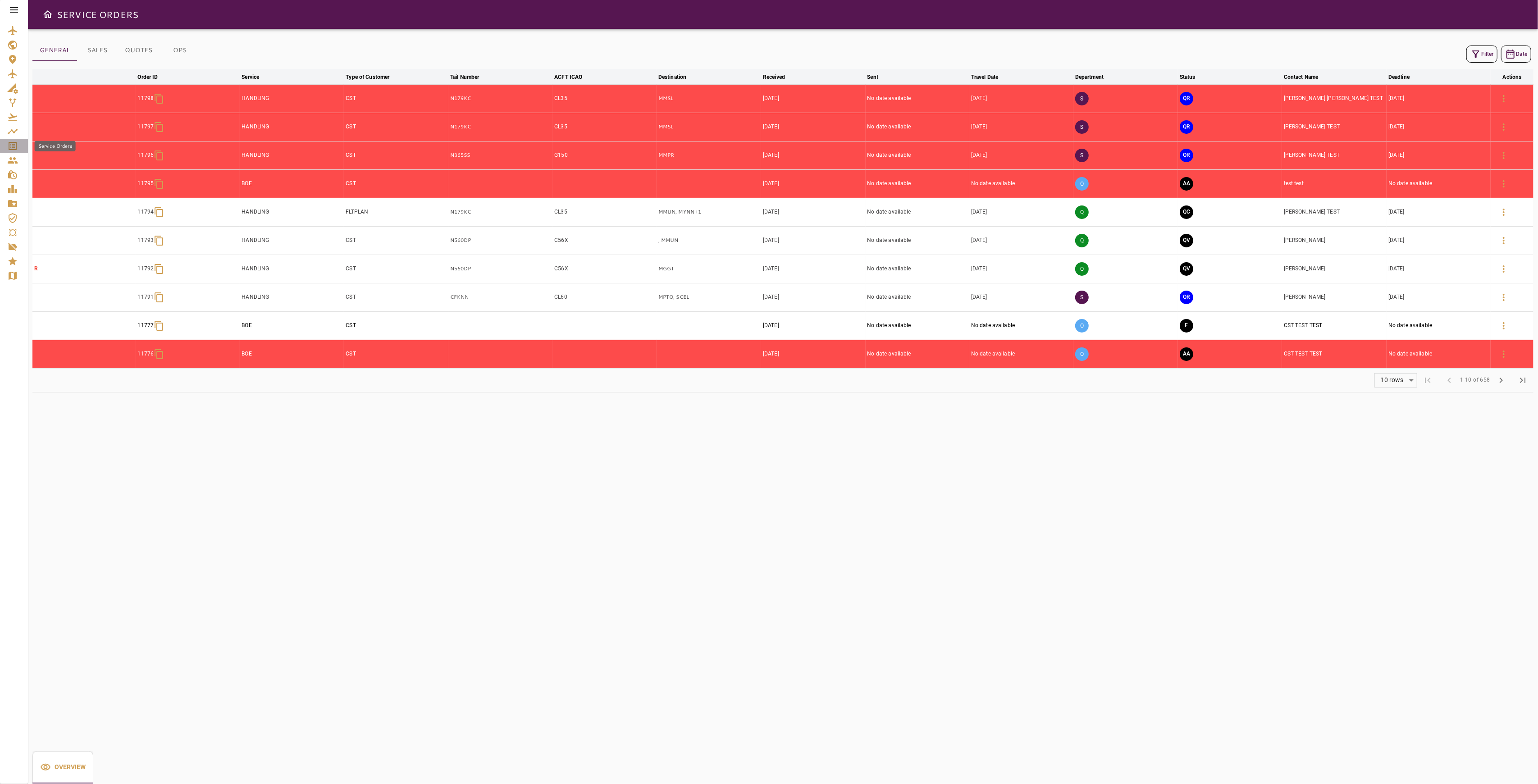
click at [13, 146] on icon "Service Orders" at bounding box center [12, 146] width 11 height 11
click at [1157, 270] on div "Q" at bounding box center [1125, 269] width 101 height 24
click at [1509, 266] on icon "button" at bounding box center [1504, 269] width 11 height 11
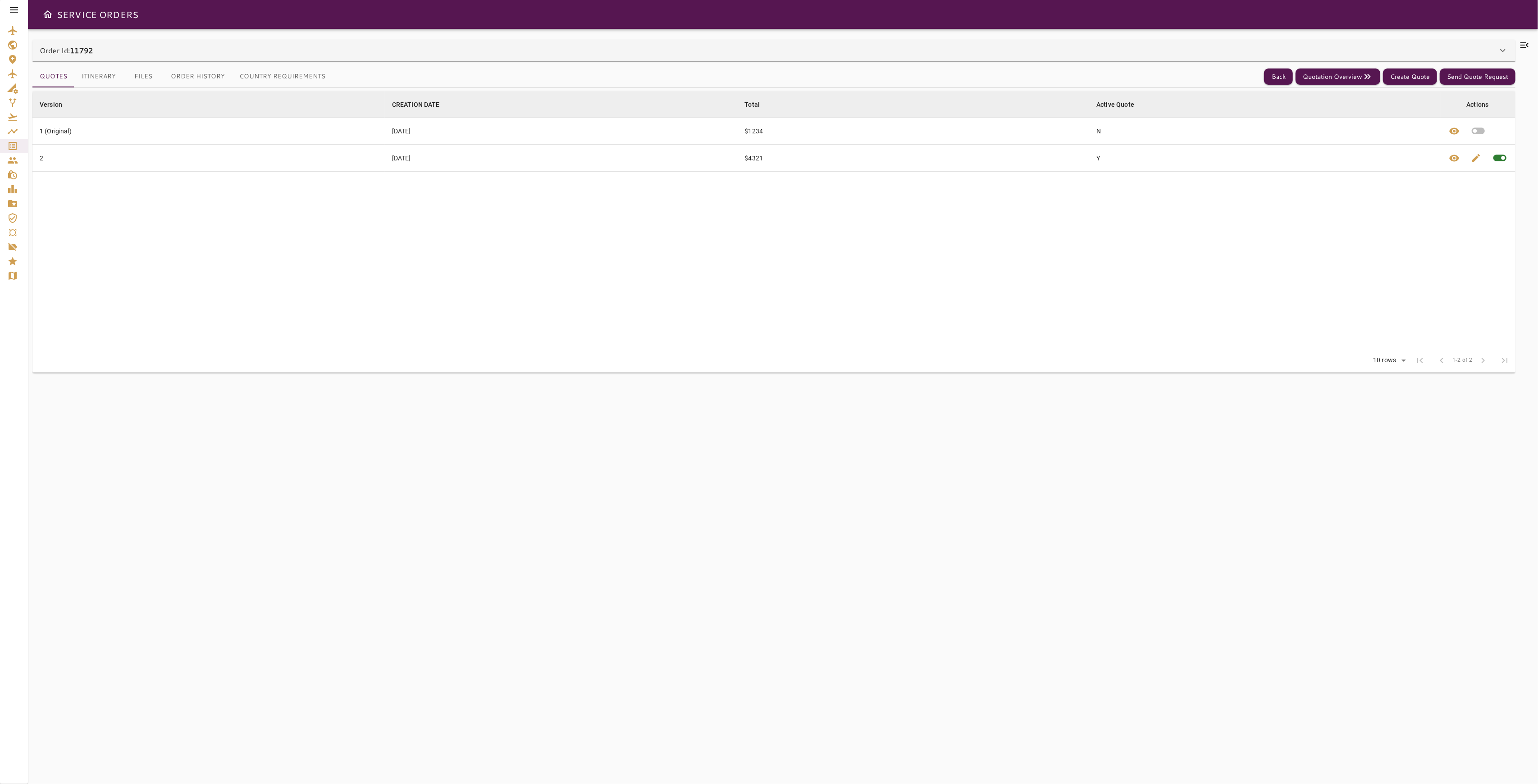
click at [97, 75] on button "Itinerary" at bounding box center [98, 77] width 49 height 22
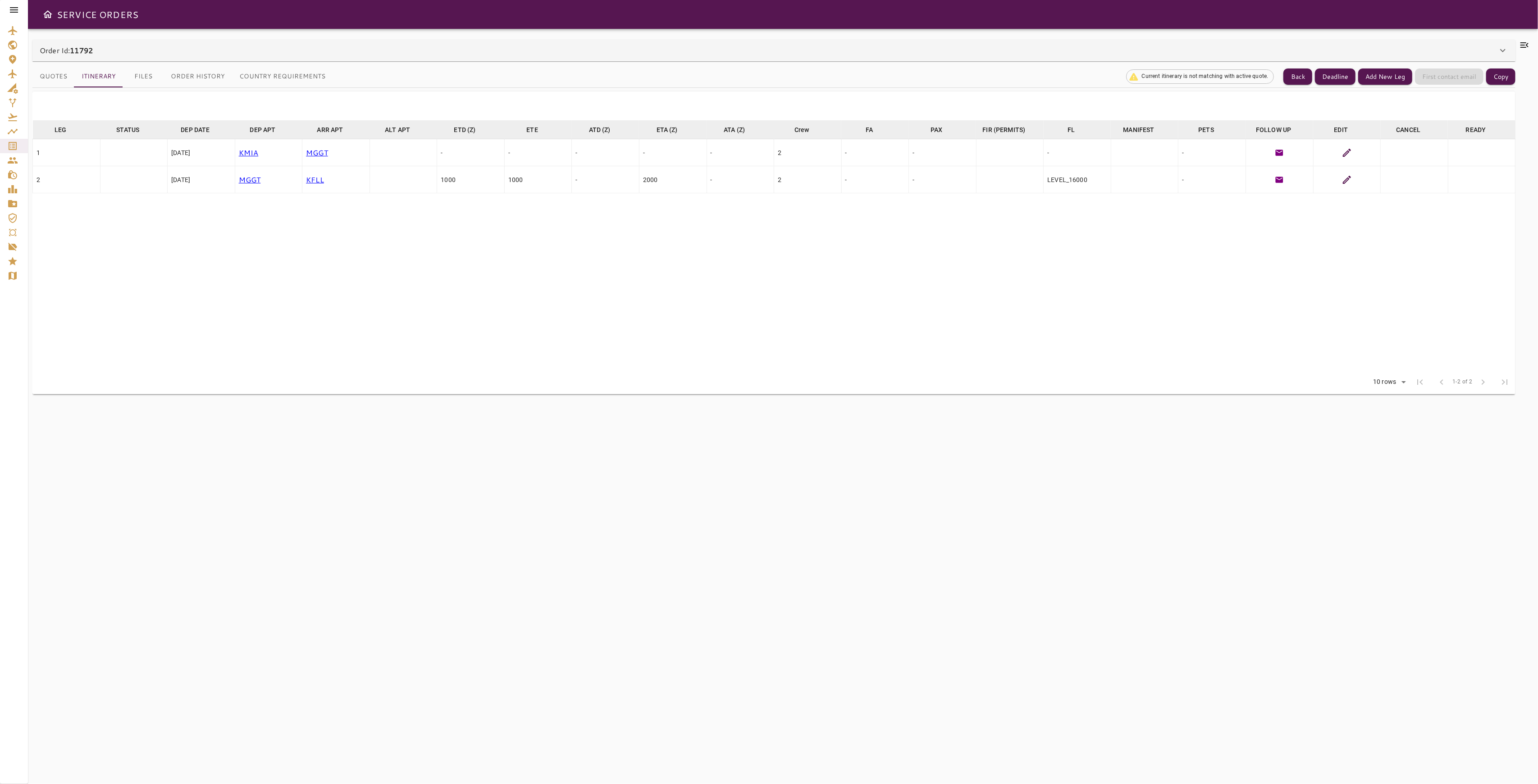
click at [1348, 150] on icon at bounding box center [1347, 152] width 8 height 8
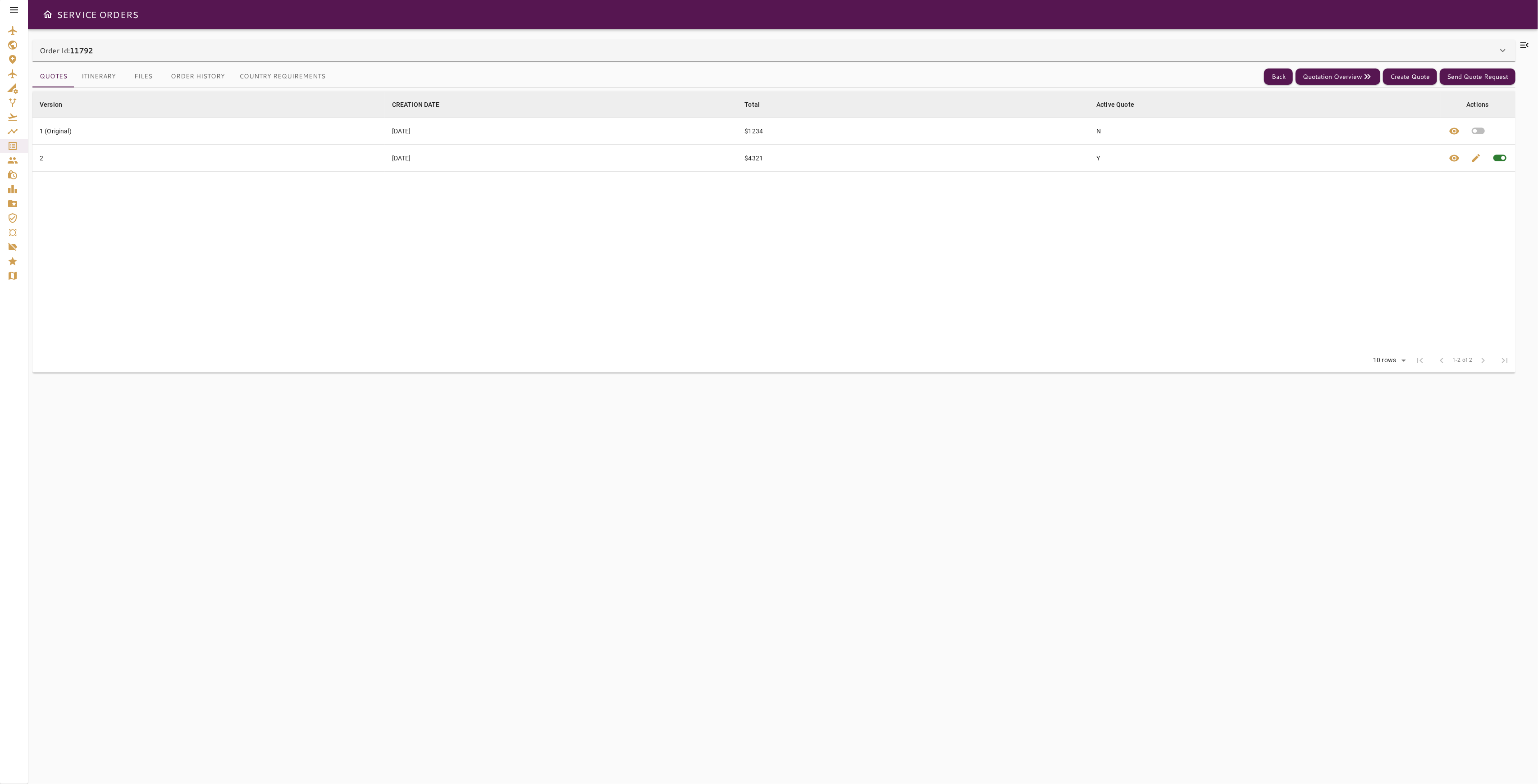
click at [104, 76] on button "Itinerary" at bounding box center [98, 77] width 49 height 22
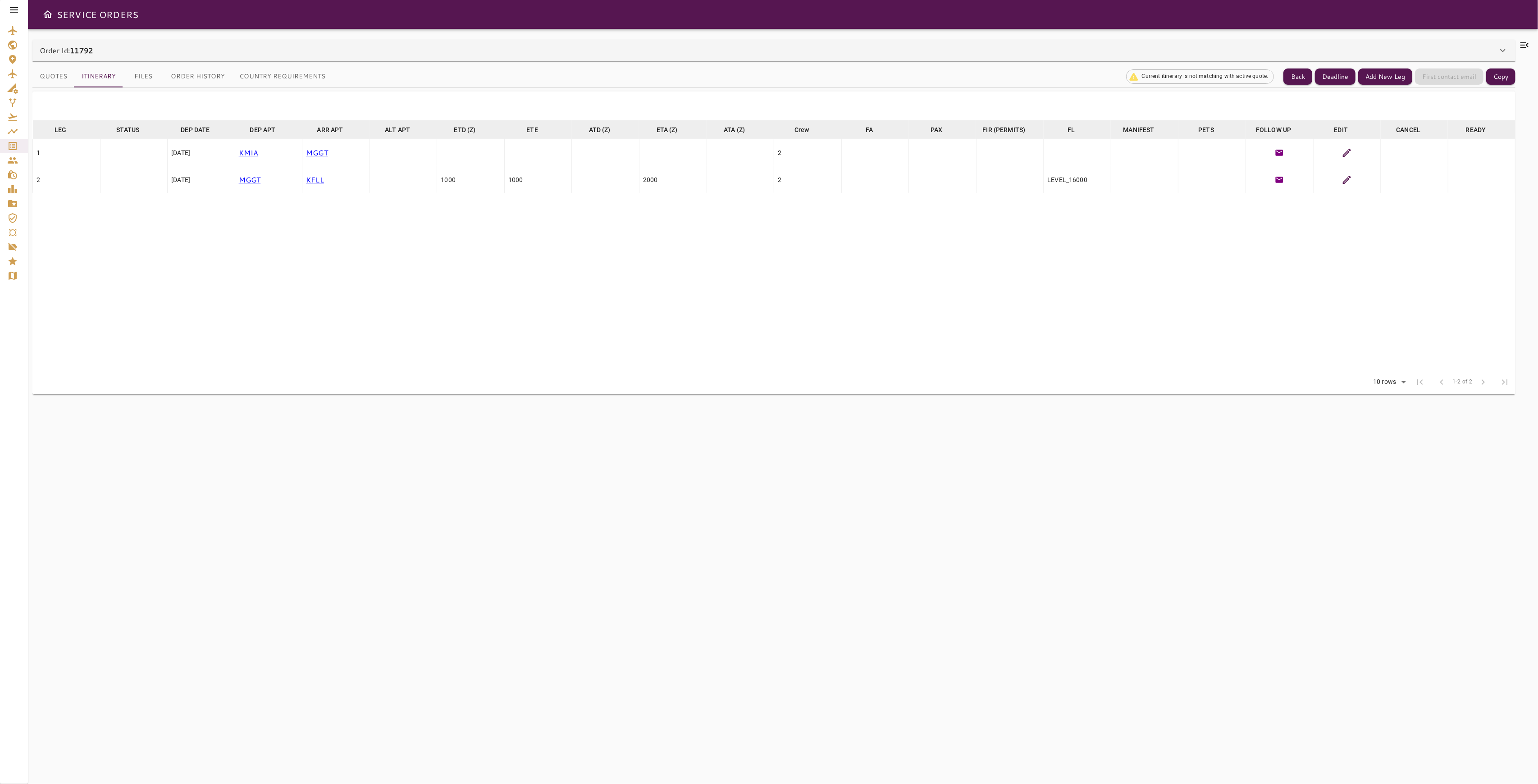
click at [1500, 48] on icon at bounding box center [1503, 50] width 11 height 11
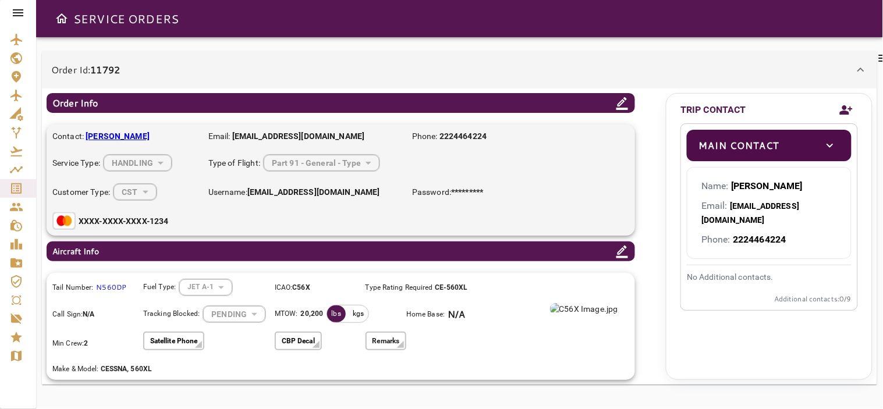
scroll to position [9, 0]
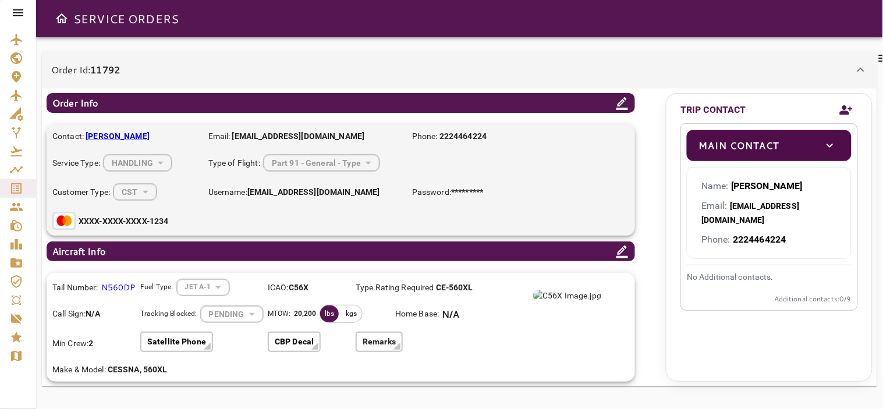
click at [857, 64] on icon at bounding box center [861, 70] width 14 height 14
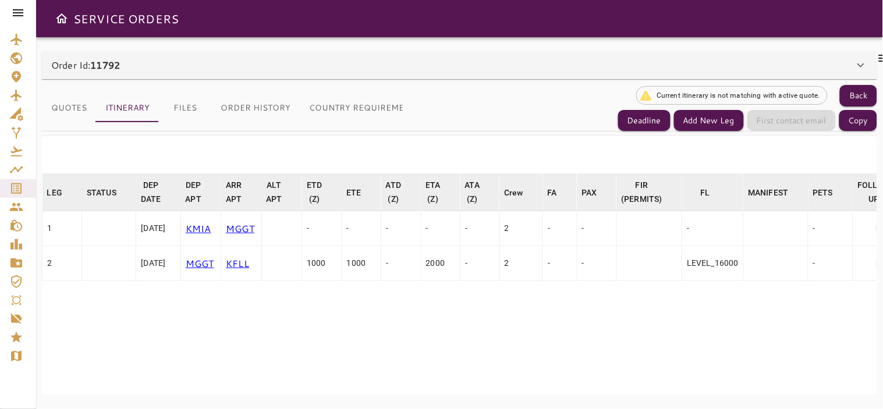
click at [326, 97] on button "Country Requirements" at bounding box center [365, 108] width 130 height 28
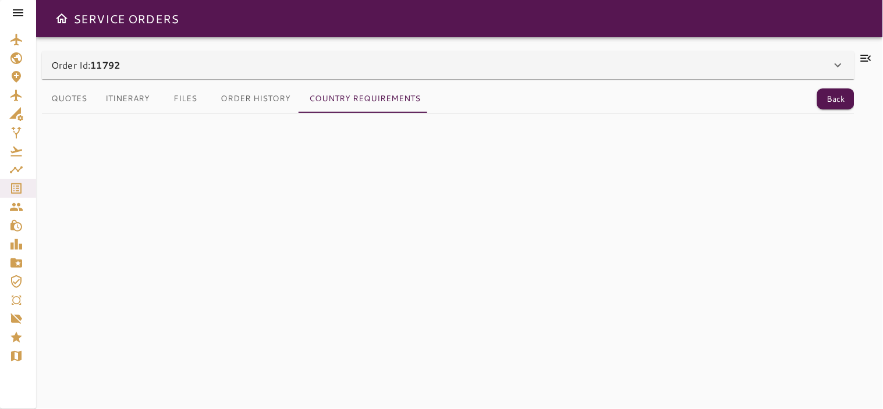
scroll to position [0, 0]
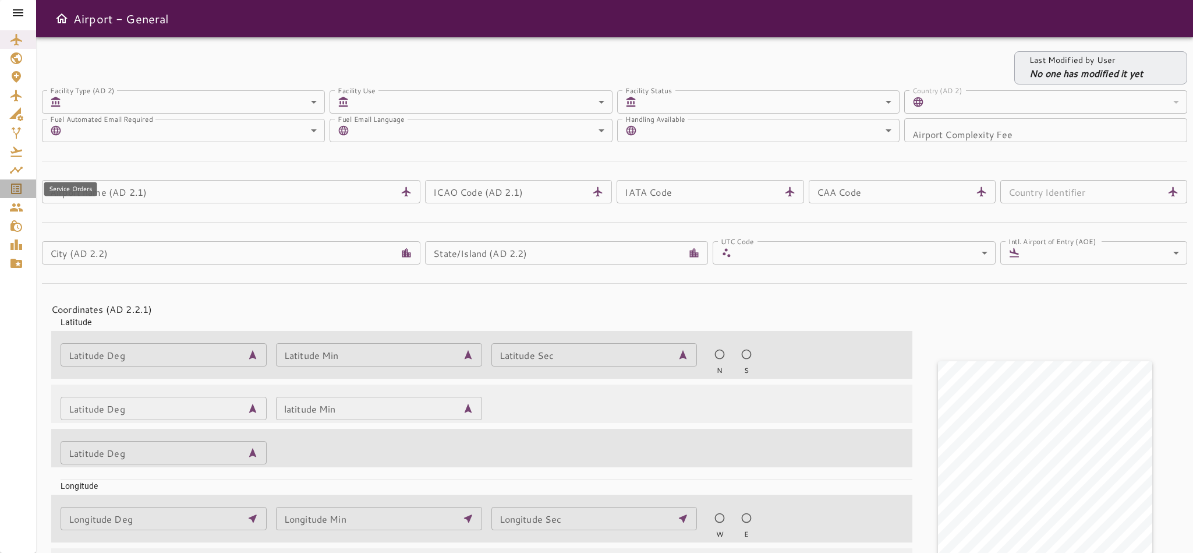
click at [12, 194] on icon "Service Orders" at bounding box center [16, 189] width 14 height 14
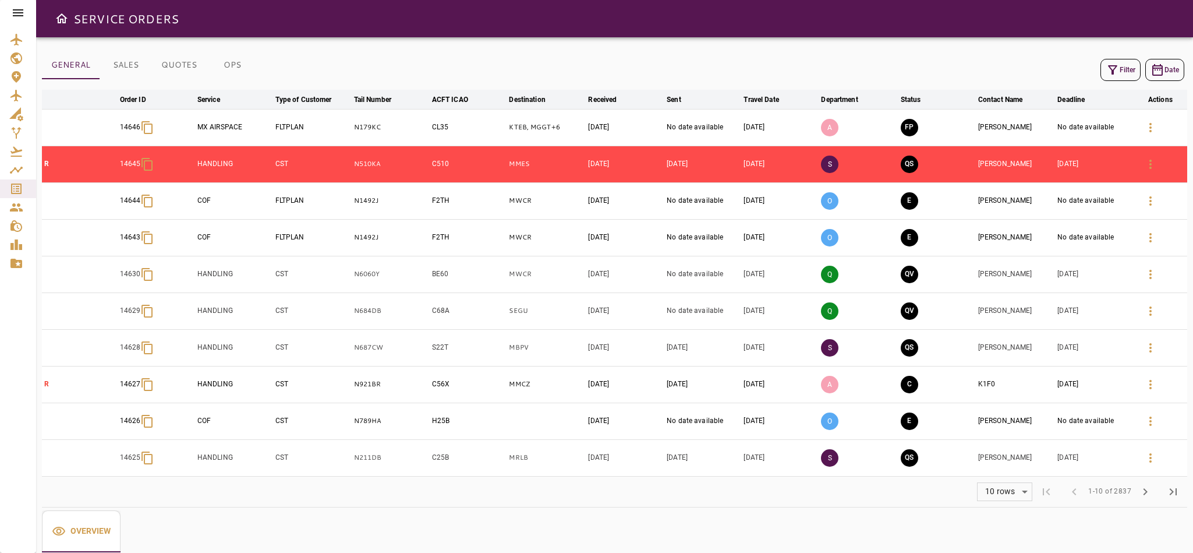
click at [950, 276] on td "QV" at bounding box center [937, 274] width 77 height 37
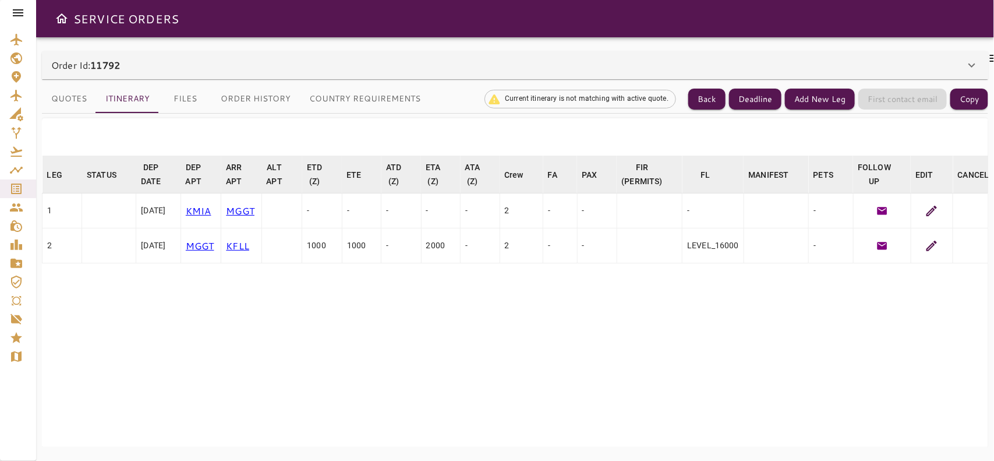
click at [883, 208] on icon at bounding box center [931, 211] width 10 height 10
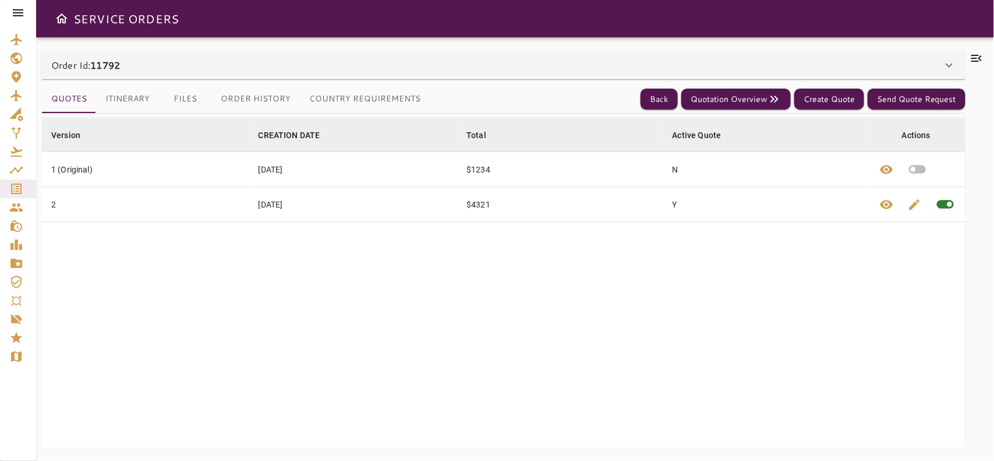
click at [366, 98] on button "Country Requirements" at bounding box center [365, 99] width 130 height 28
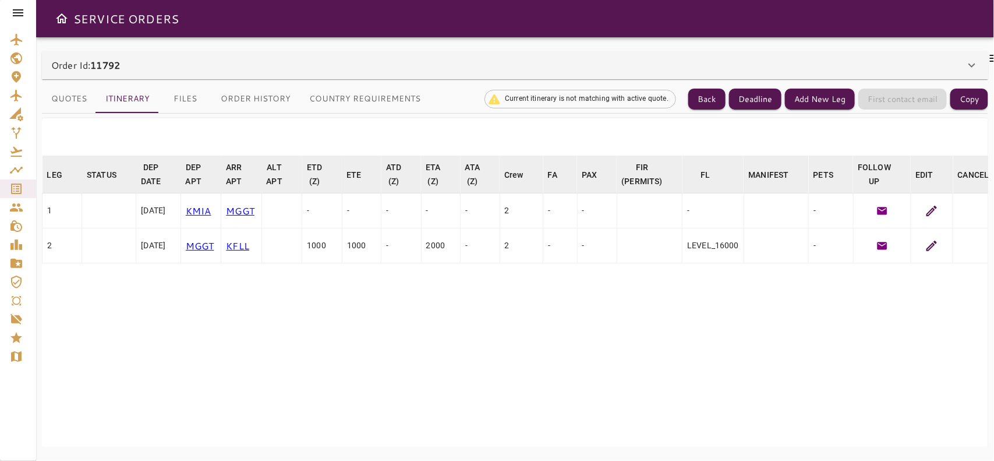
click at [970, 60] on icon at bounding box center [972, 65] width 14 height 14
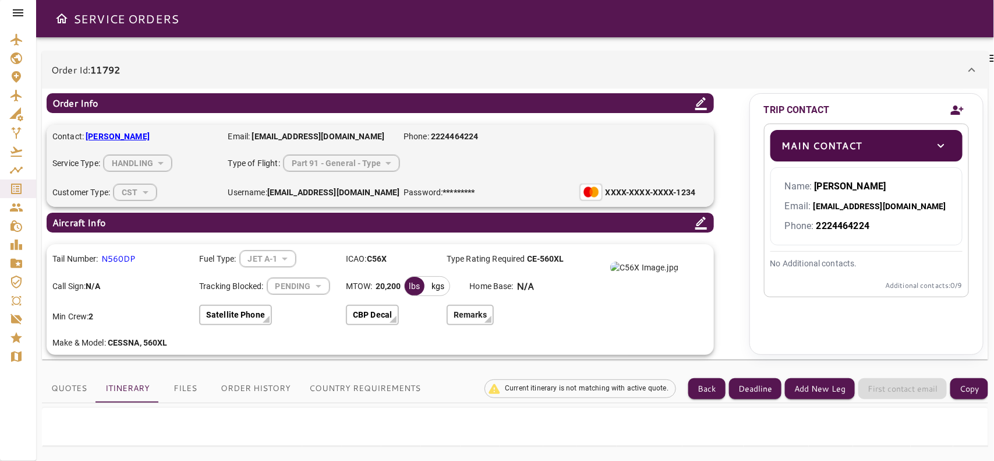
click at [705, 220] on icon at bounding box center [701, 222] width 14 height 14
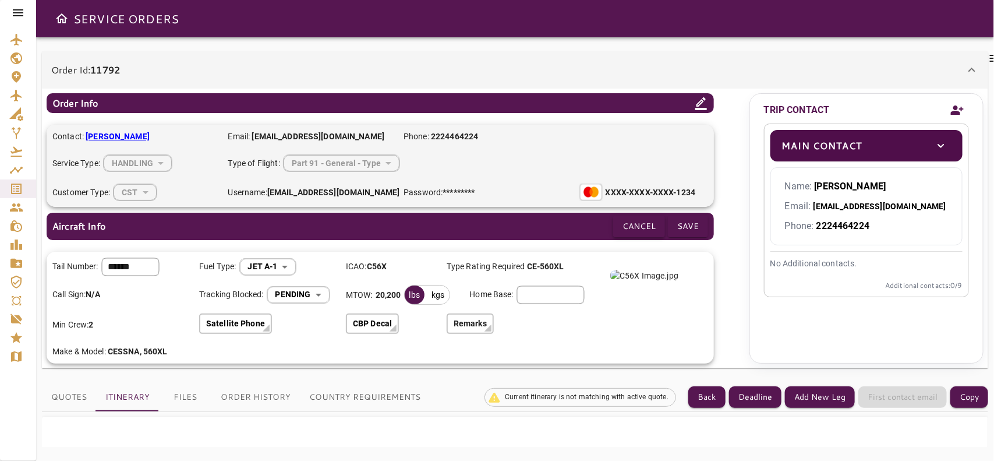
click at [634, 228] on button "Cancel" at bounding box center [639, 226] width 52 height 22
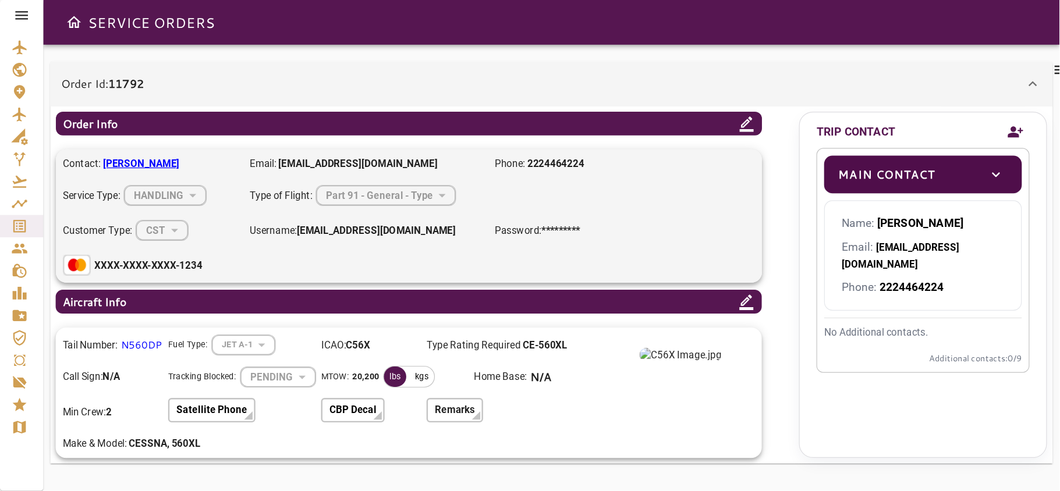
scroll to position [9, 0]
click at [560, 302] on img at bounding box center [567, 296] width 68 height 12
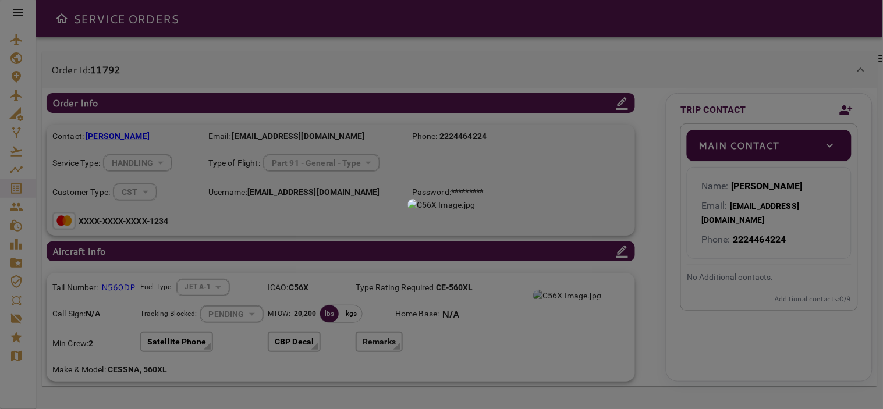
click at [705, 66] on div at bounding box center [441, 204] width 883 height 409
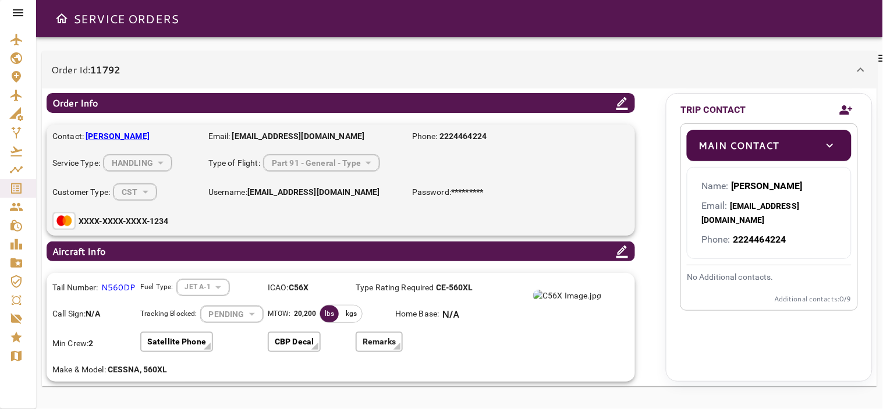
click at [392, 336] on p "Remarks" at bounding box center [379, 342] width 33 height 12
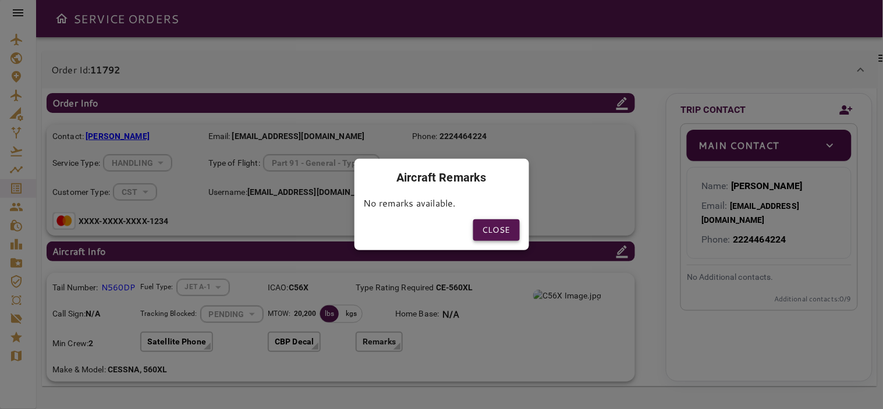
click at [498, 234] on button "Close" at bounding box center [496, 231] width 47 height 22
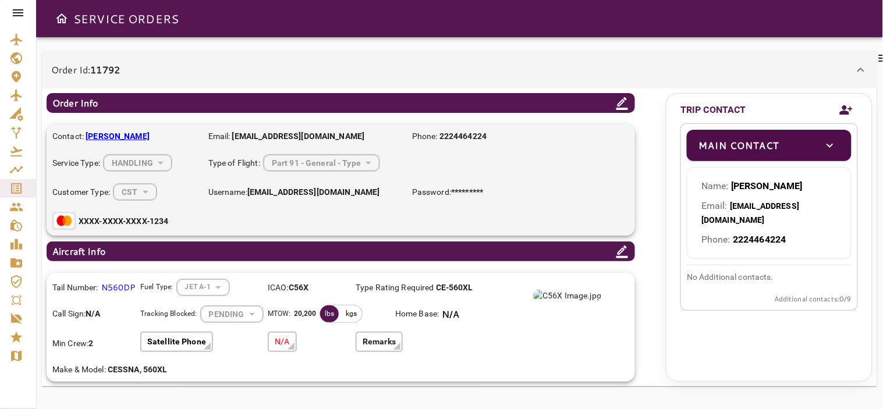
click at [303, 333] on div "N/A" at bounding box center [307, 343] width 79 height 23
click at [254, 343] on div at bounding box center [257, 346] width 7 height 7
click at [290, 343] on div at bounding box center [291, 346] width 7 height 7
click at [383, 336] on p "Remarks" at bounding box center [379, 342] width 33 height 12
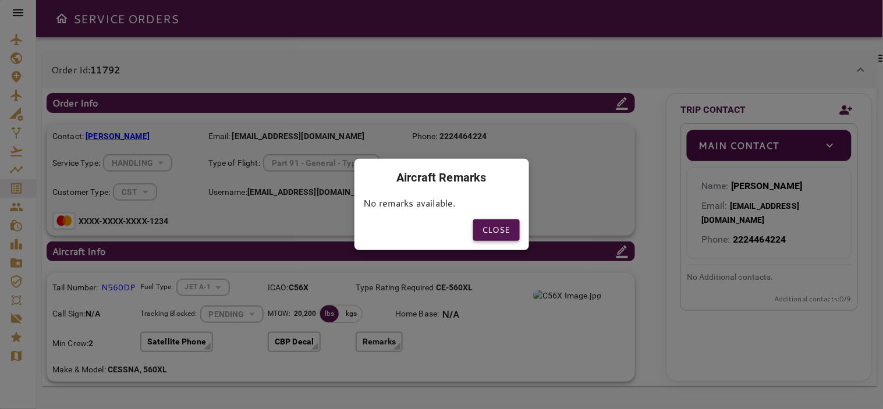
click at [511, 229] on button "Close" at bounding box center [496, 231] width 47 height 22
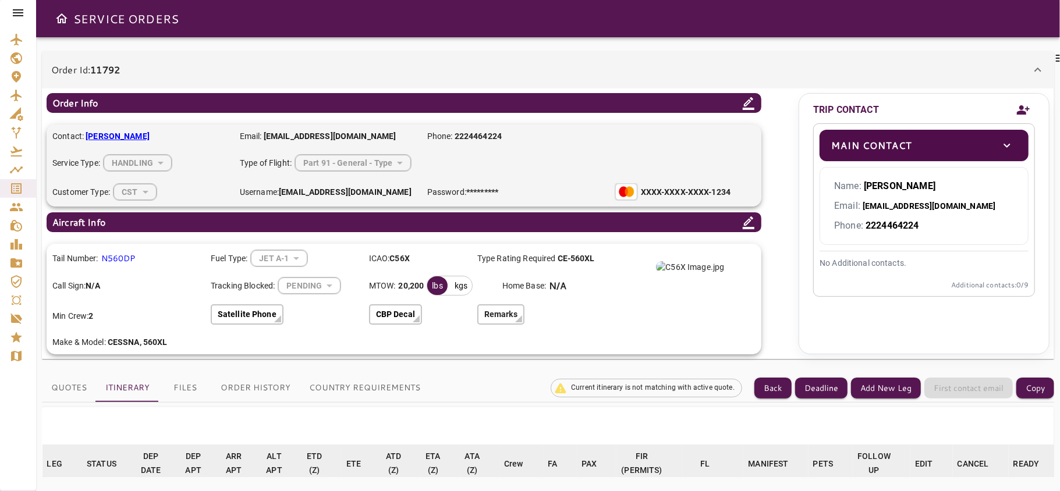
scroll to position [12, 0]
click at [339, 385] on button "Country Requirements" at bounding box center [365, 388] width 130 height 28
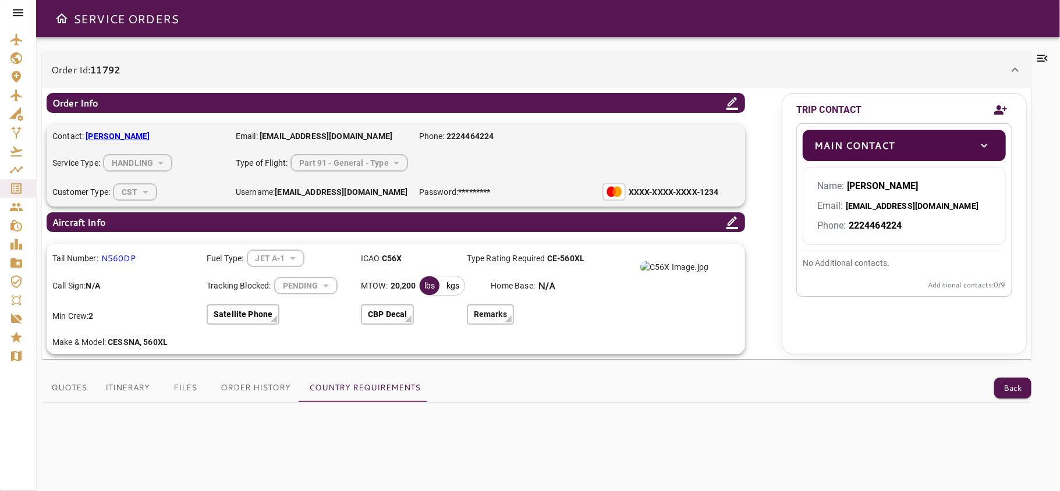
scroll to position [0, 0]
